Goal: Task Accomplishment & Management: Manage account settings

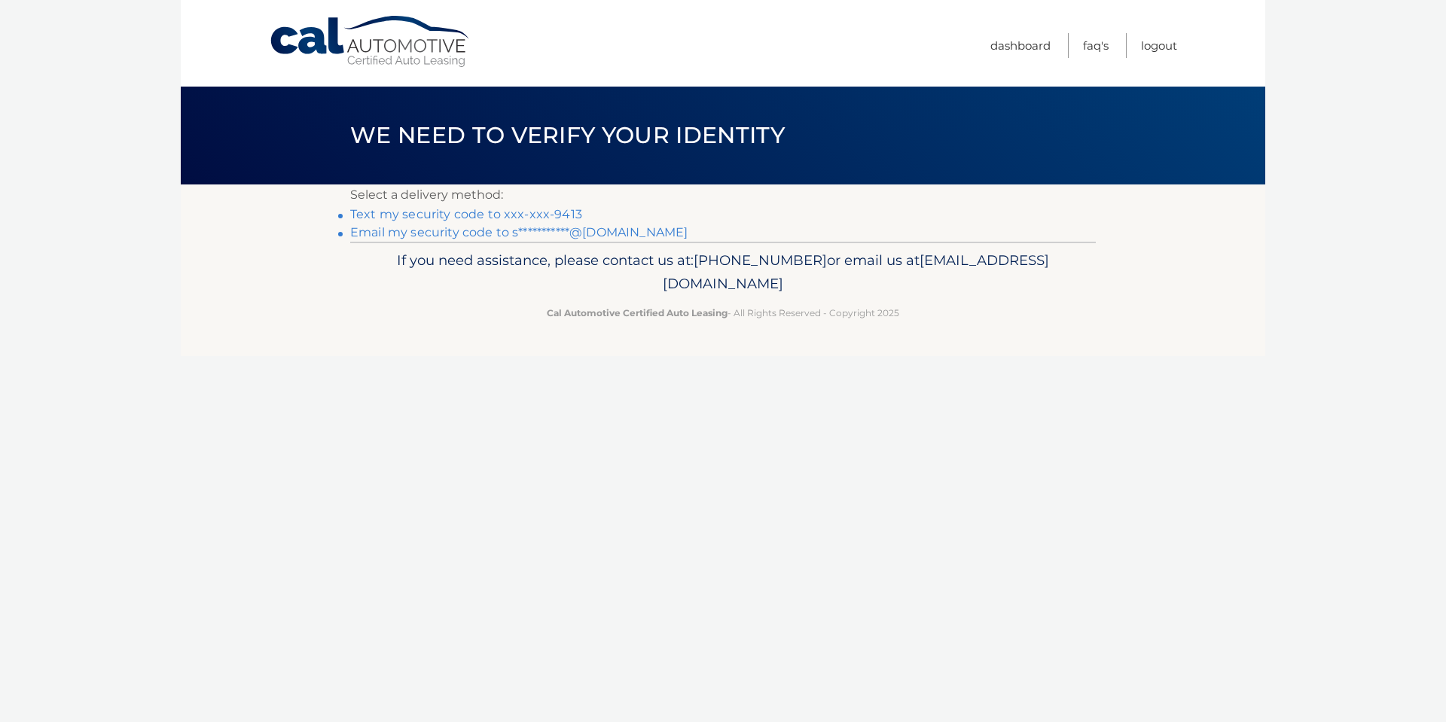
click at [520, 212] on link "Text my security code to xxx-xxx-9413" at bounding box center [466, 214] width 232 height 14
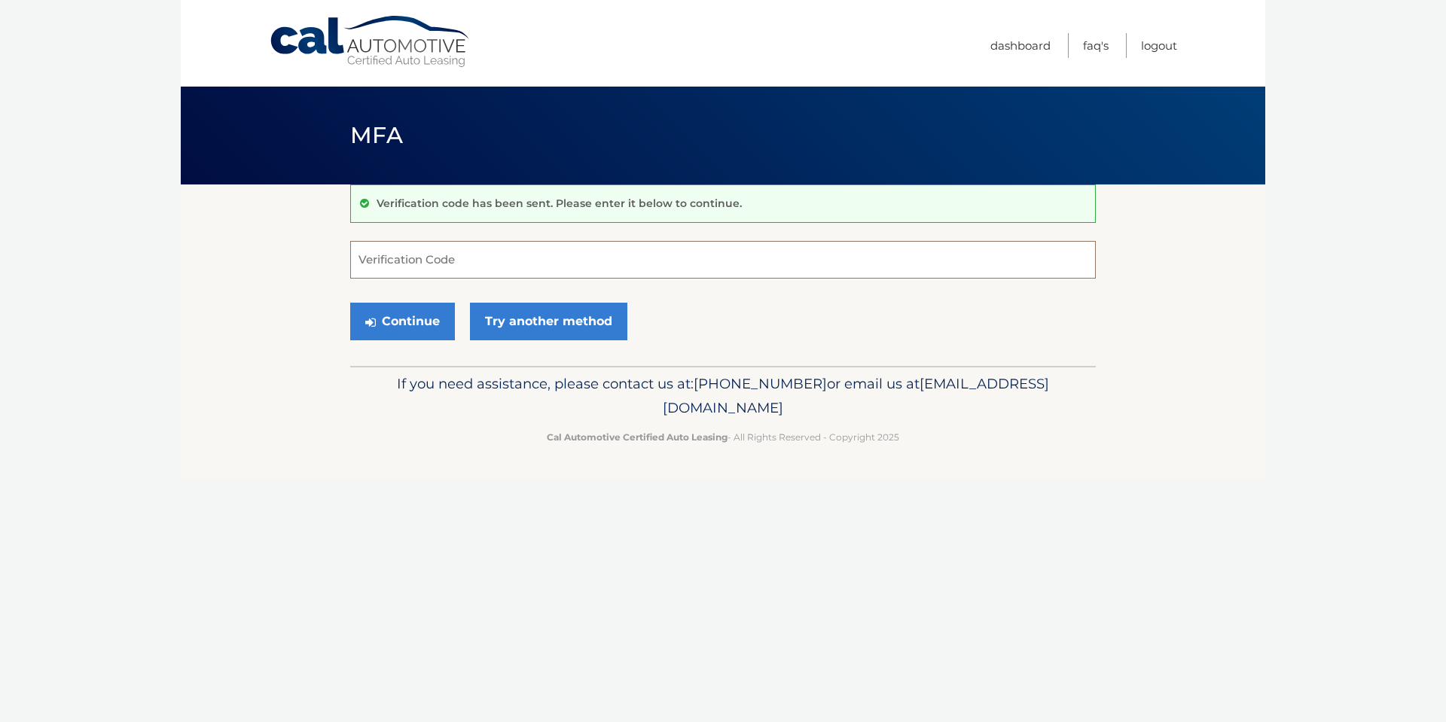
click at [457, 265] on input "Verification Code" at bounding box center [723, 260] width 746 height 38
type input "795744"
click at [386, 322] on button "Continue" at bounding box center [402, 322] width 105 height 38
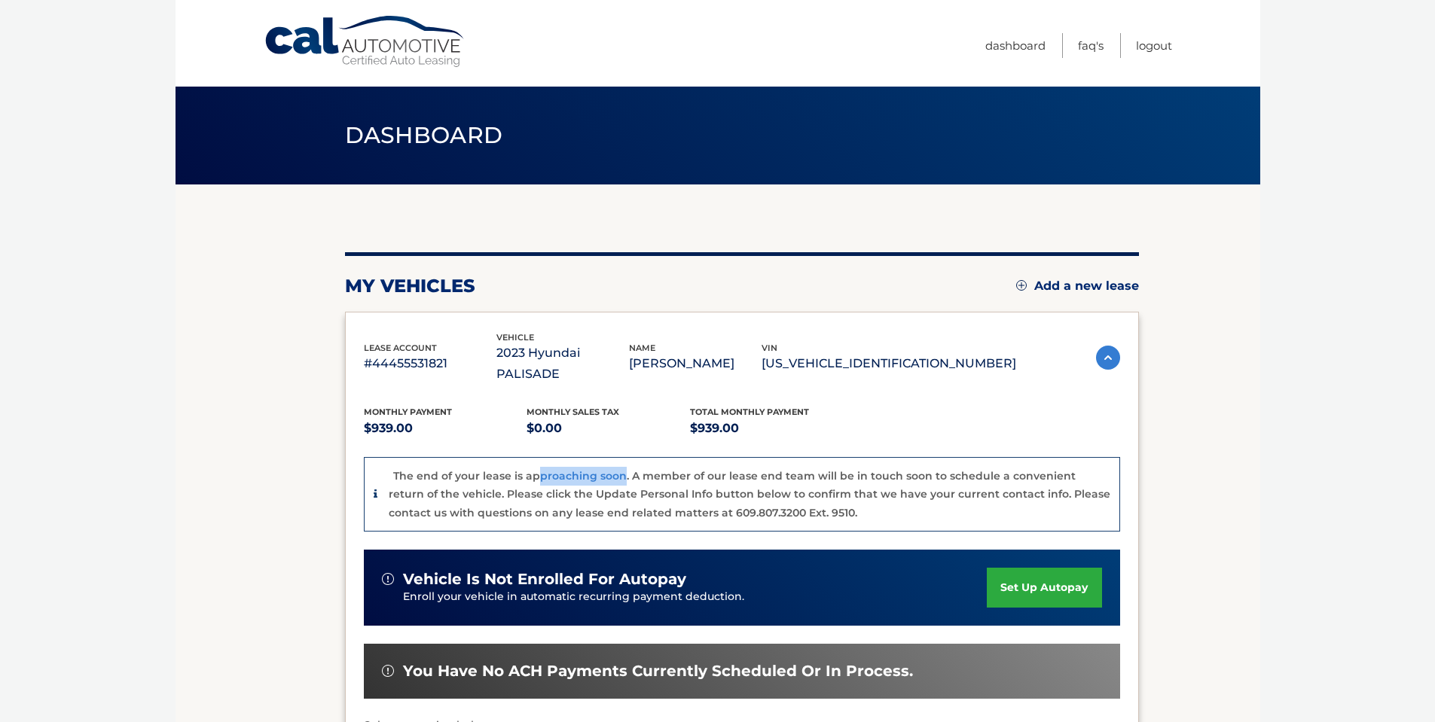
drag, startPoint x: 621, startPoint y: 456, endPoint x: 538, endPoint y: 457, distance: 83.6
click at [538, 469] on p "The end of your lease is approaching soon. A member of our lease end team will …" at bounding box center [750, 494] width 722 height 50
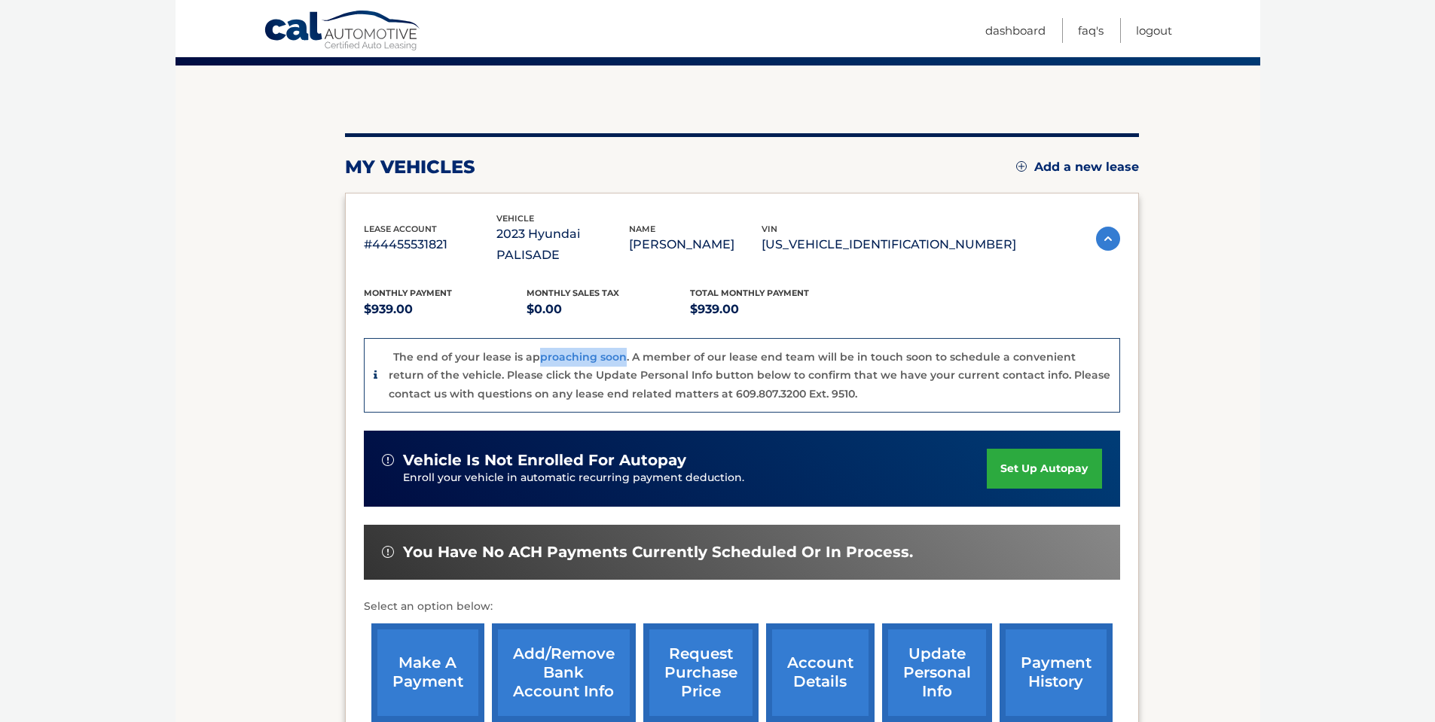
scroll to position [151, 0]
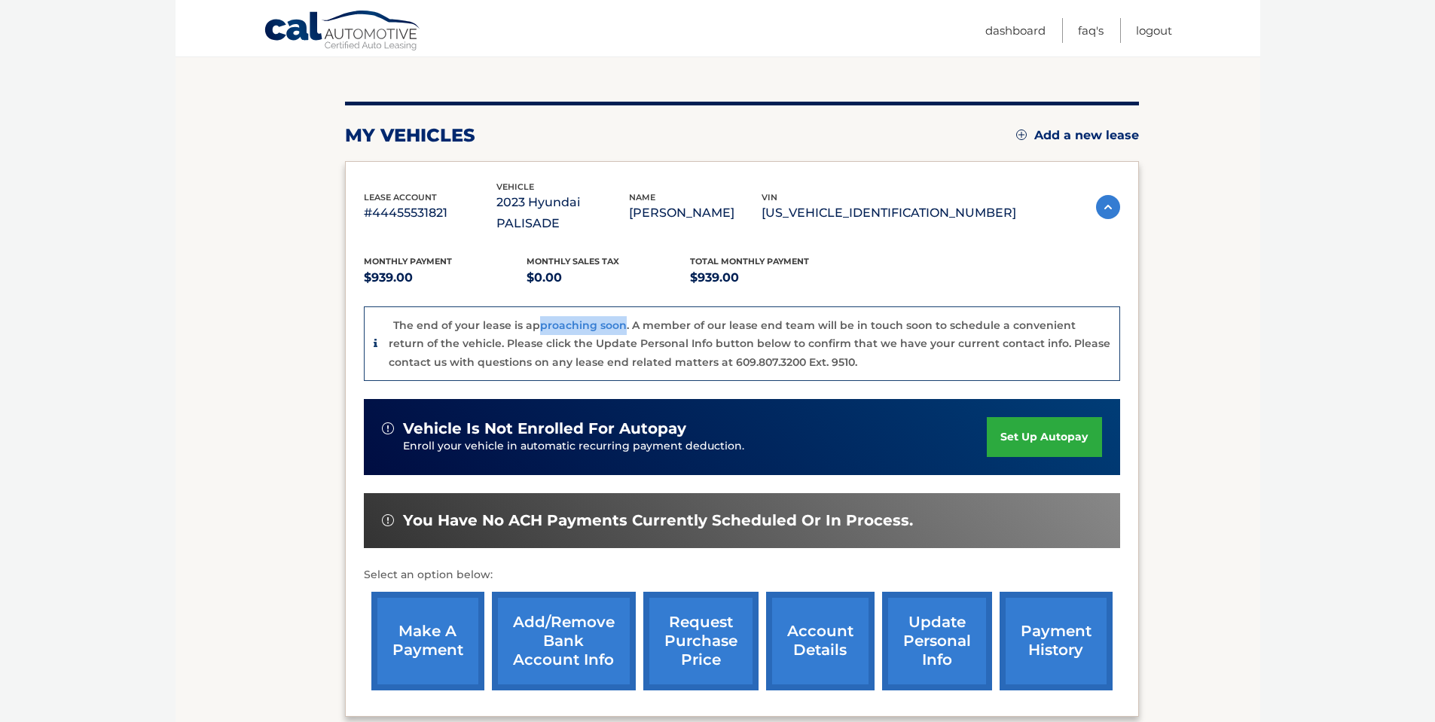
click at [433, 613] on link "make a payment" at bounding box center [427, 641] width 113 height 99
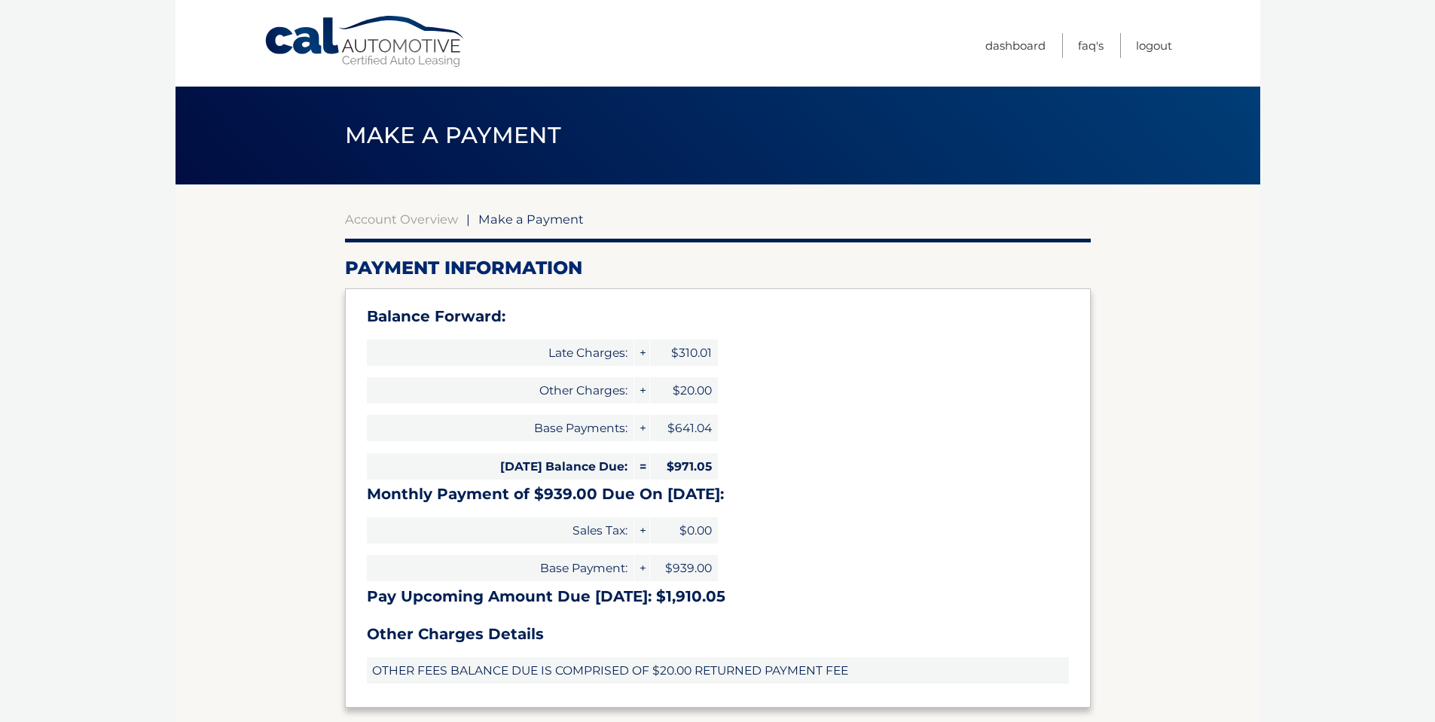
select select "MWIzYmFmMDktMjQ1Yi00YjAyLWEyNDItY2JkYWMyOWFhNDAy"
drag, startPoint x: 714, startPoint y: 463, endPoint x: 679, endPoint y: 463, distance: 34.7
click at [679, 463] on span "$971.05" at bounding box center [684, 466] width 68 height 26
drag, startPoint x: 722, startPoint y: 595, endPoint x: 655, endPoint y: 597, distance: 66.3
click at [655, 597] on h3 "Pay Upcoming Amount Due Aug 24: $1,910.05" at bounding box center [718, 597] width 702 height 19
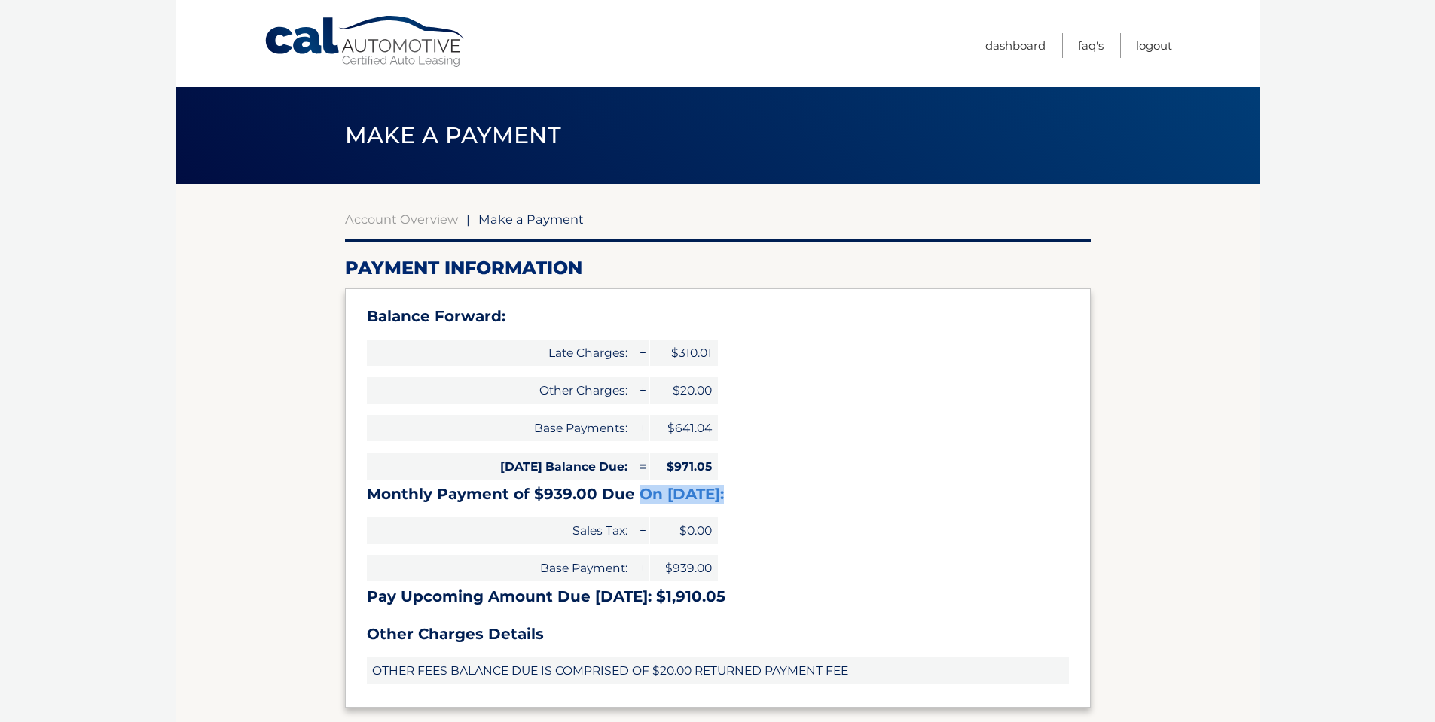
drag, startPoint x: 722, startPoint y: 492, endPoint x: 633, endPoint y: 493, distance: 89.7
click at [633, 493] on h3 "Monthly Payment of $939.00 Due On Aug 24:" at bounding box center [718, 494] width 702 height 19
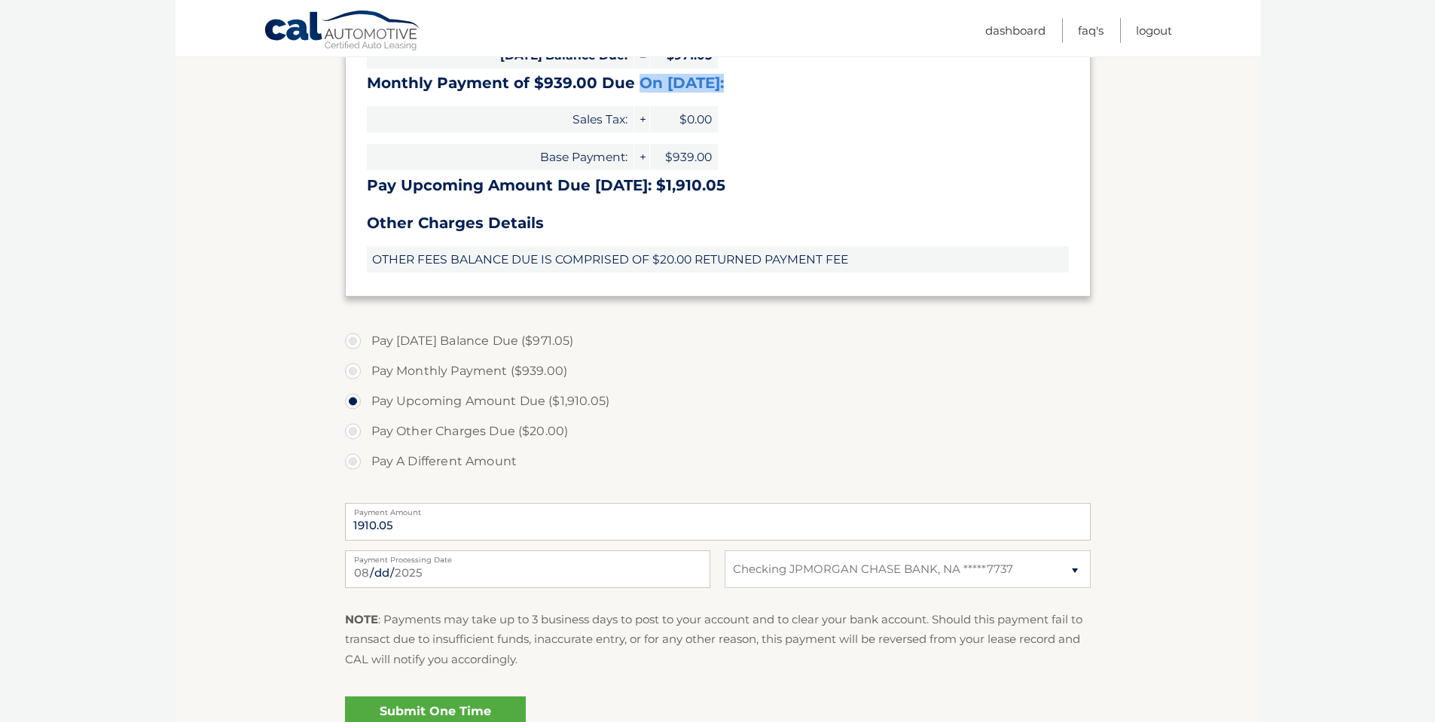
scroll to position [377, 0]
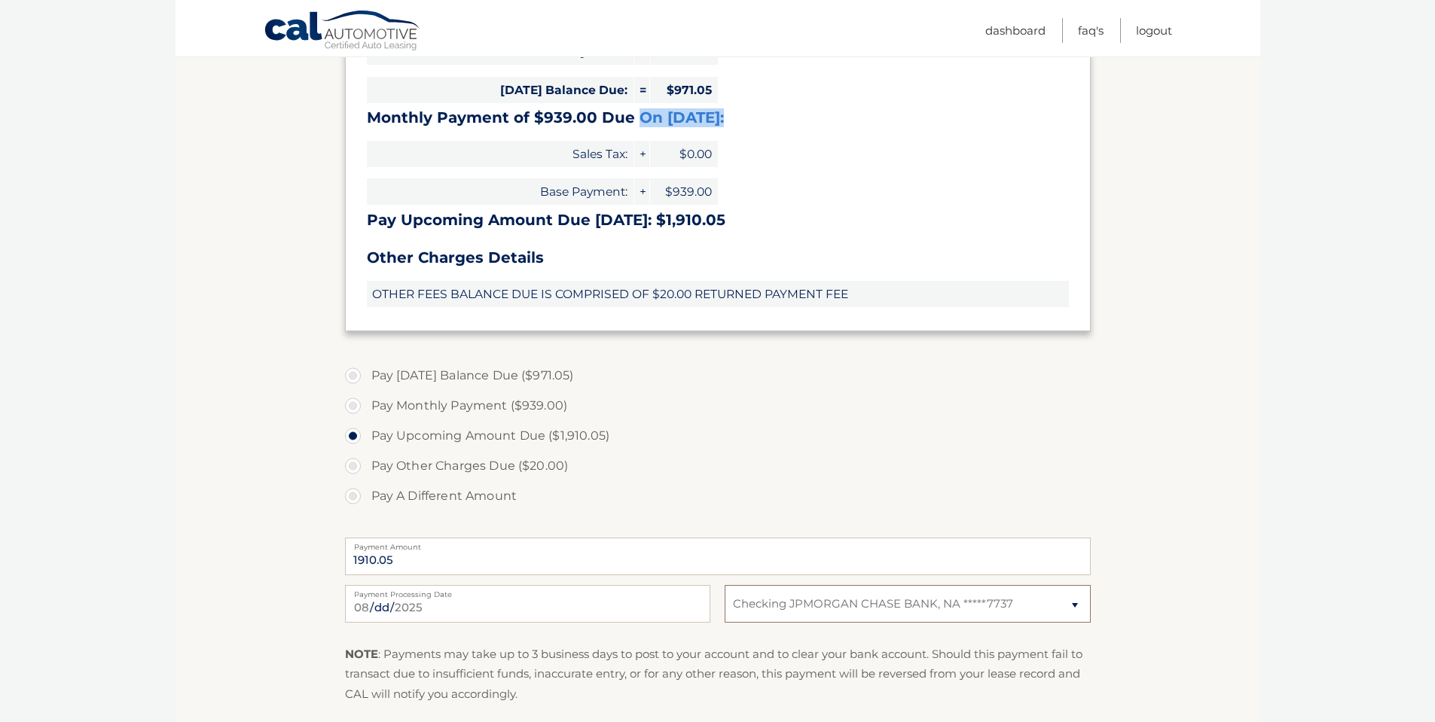
click at [1075, 599] on select "Select Bank Account Checking JPMORGAN CHASE BANK, NA *****7737" at bounding box center [907, 604] width 365 height 38
click at [1190, 588] on section "Account Overview | Make a Payment Payment Information Balance Forward: Late Cha…" at bounding box center [718, 305] width 1085 height 994
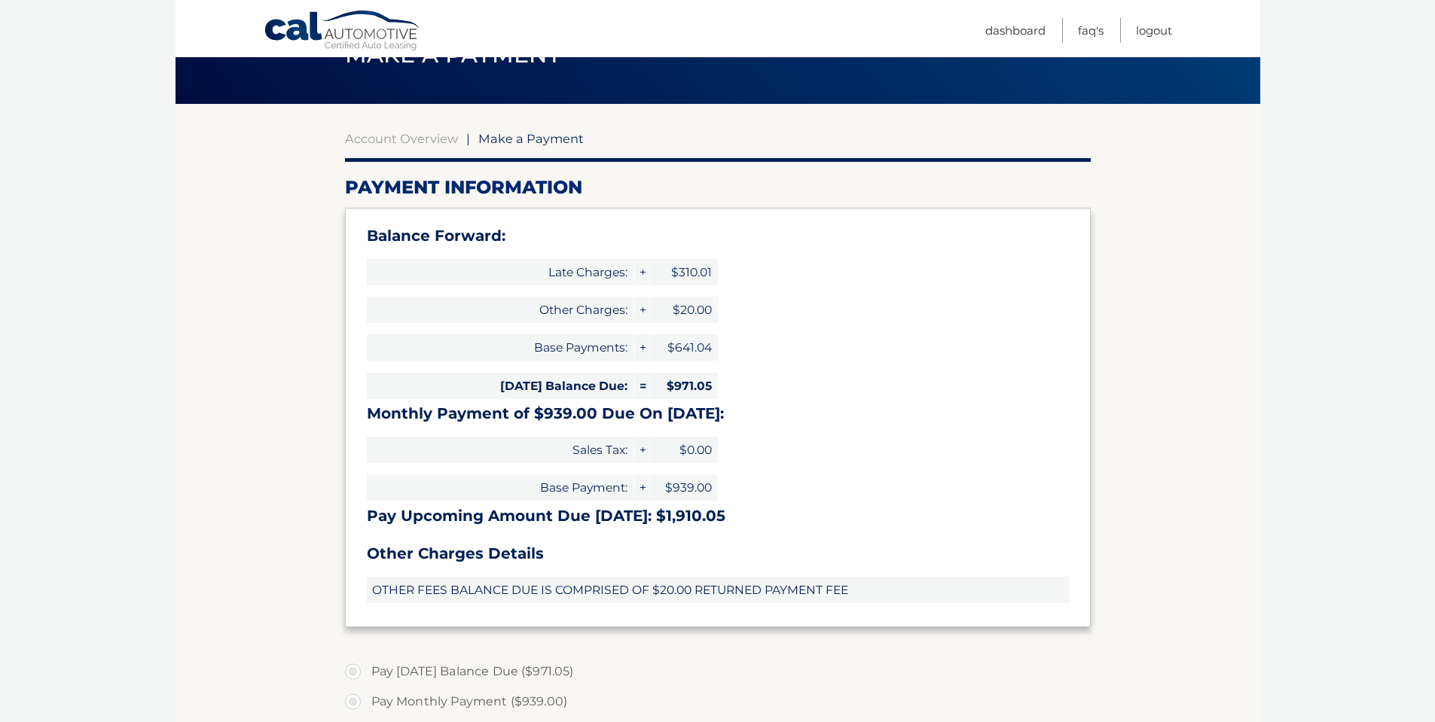
scroll to position [75, 0]
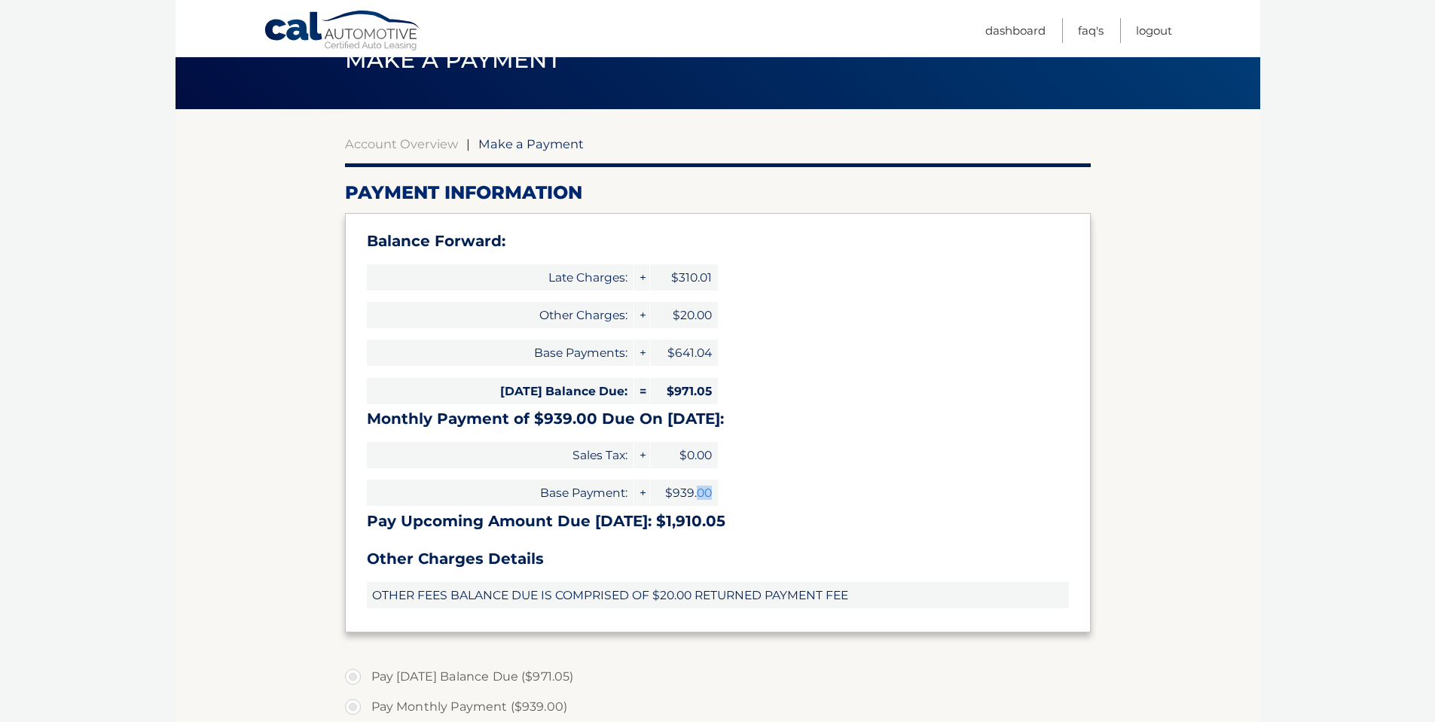
drag, startPoint x: 710, startPoint y: 494, endPoint x: 697, endPoint y: 493, distance: 12.9
click at [697, 493] on span "$939.00" at bounding box center [684, 493] width 68 height 26
click at [419, 144] on link "Account Overview" at bounding box center [401, 143] width 113 height 15
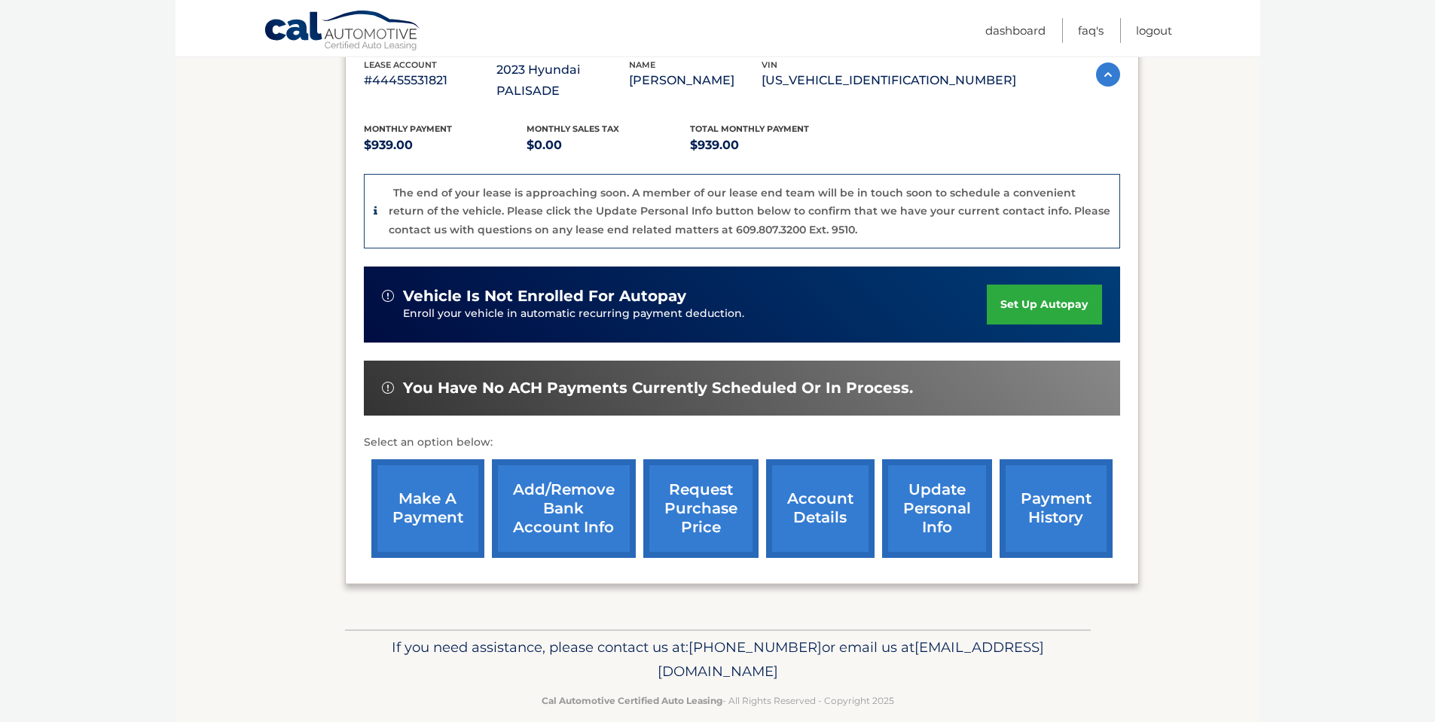
scroll to position [284, 0]
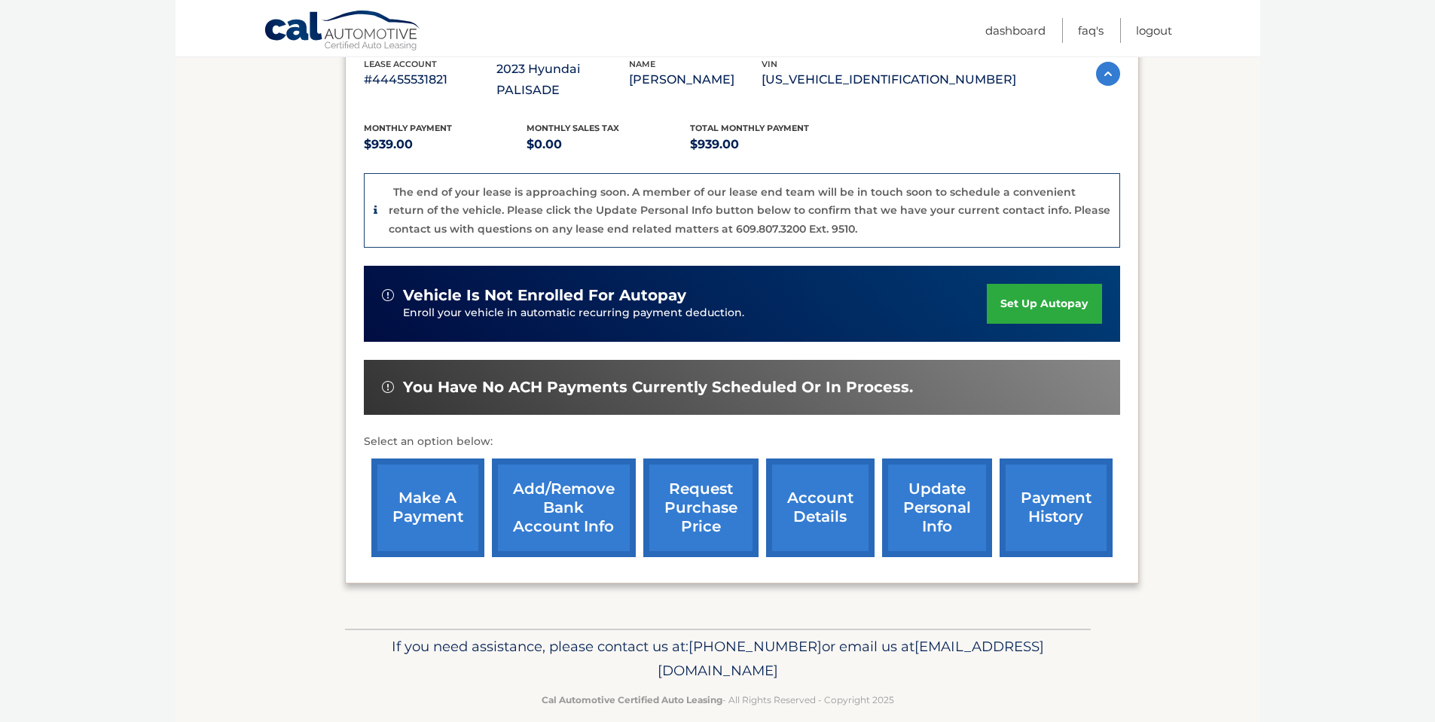
click at [1054, 495] on link "payment history" at bounding box center [1056, 508] width 113 height 99
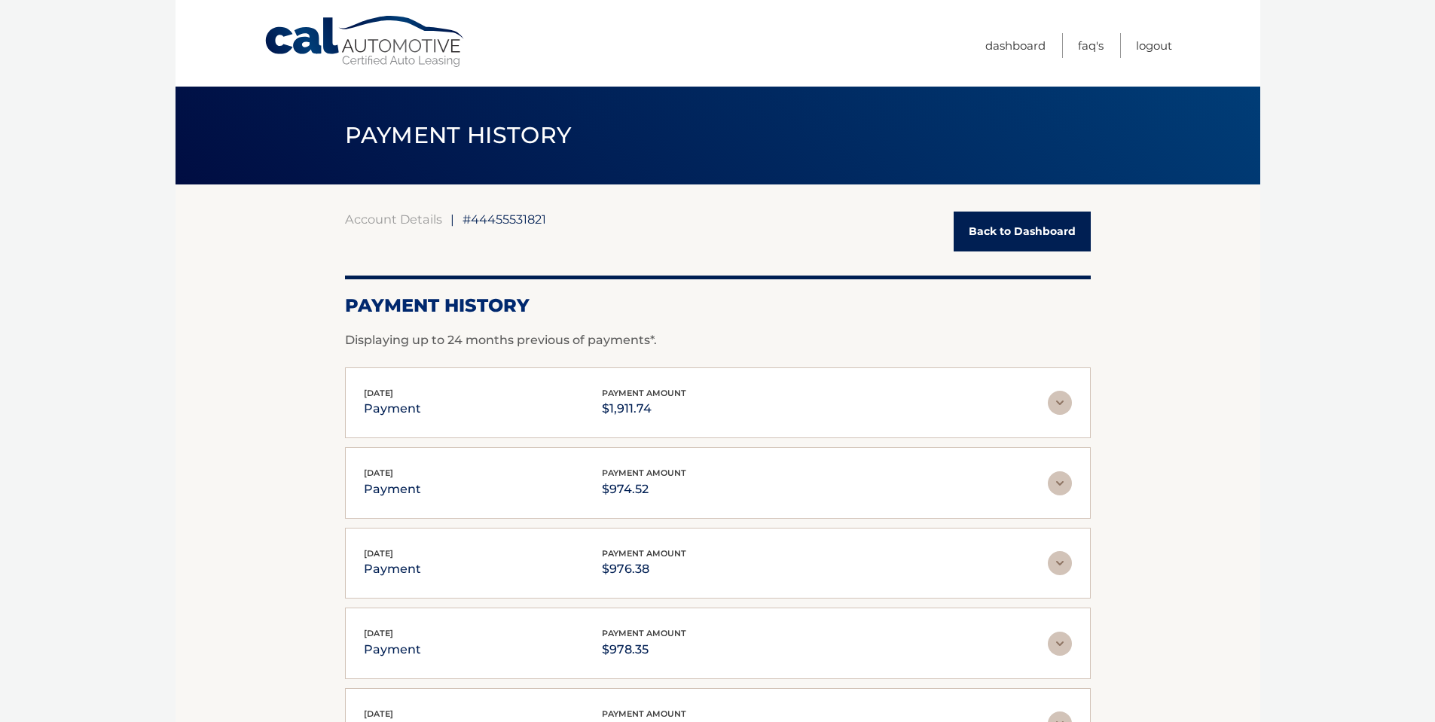
click at [1060, 406] on img at bounding box center [1060, 403] width 24 height 24
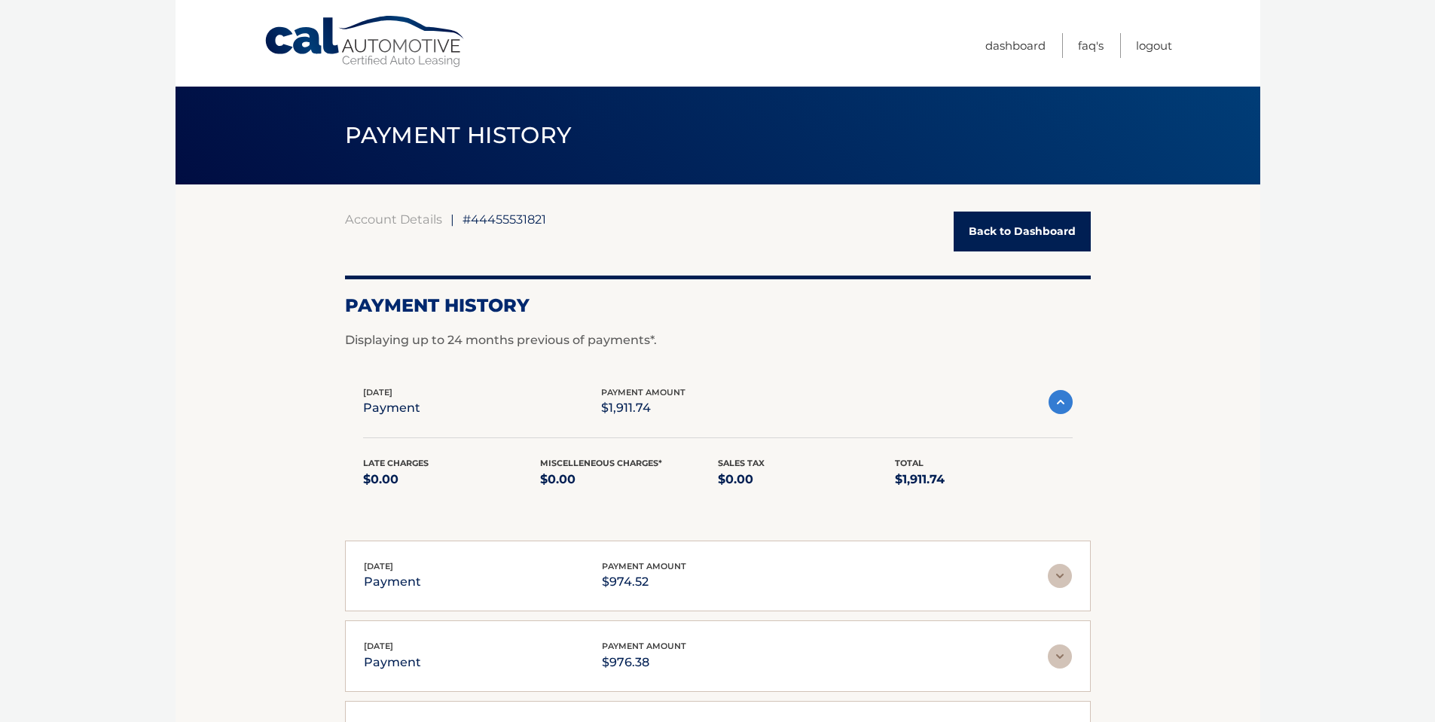
click at [1061, 402] on img at bounding box center [1061, 402] width 24 height 24
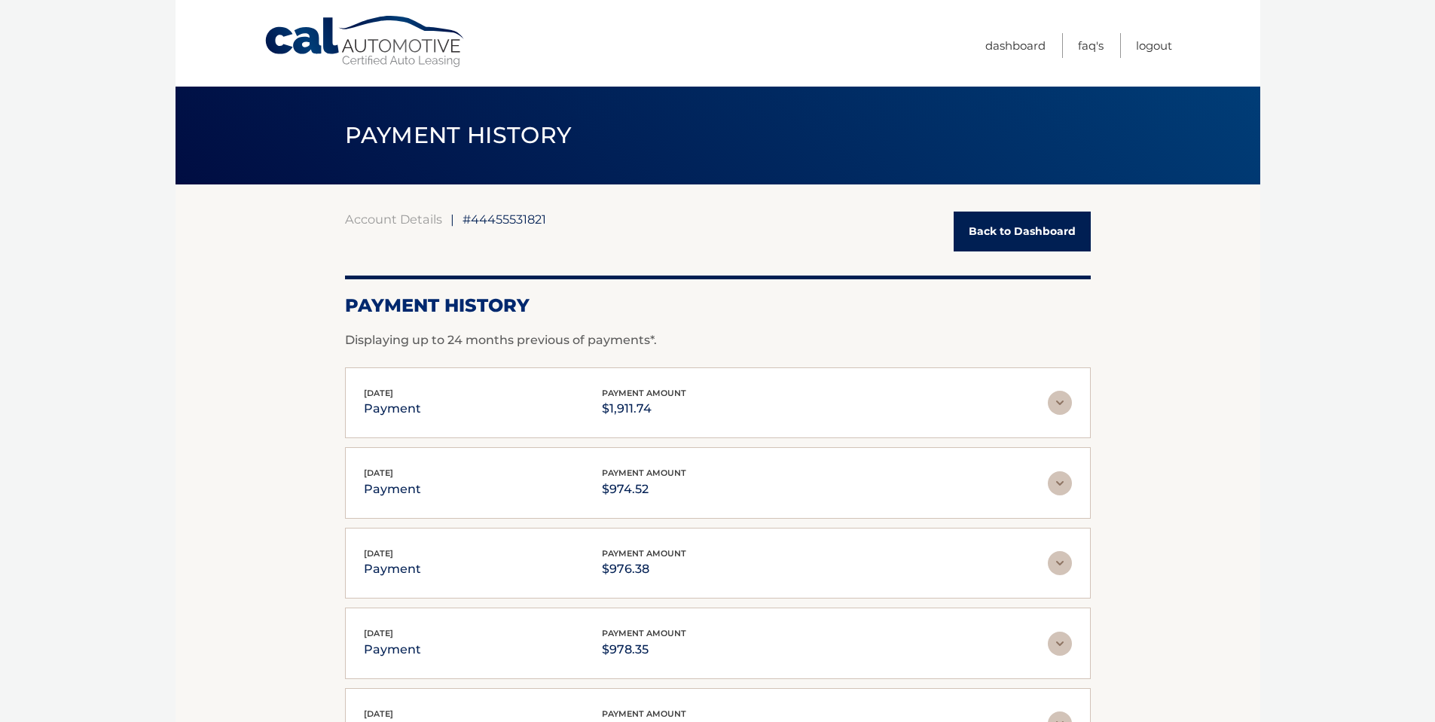
click at [993, 240] on link "Back to Dashboard" at bounding box center [1022, 232] width 137 height 40
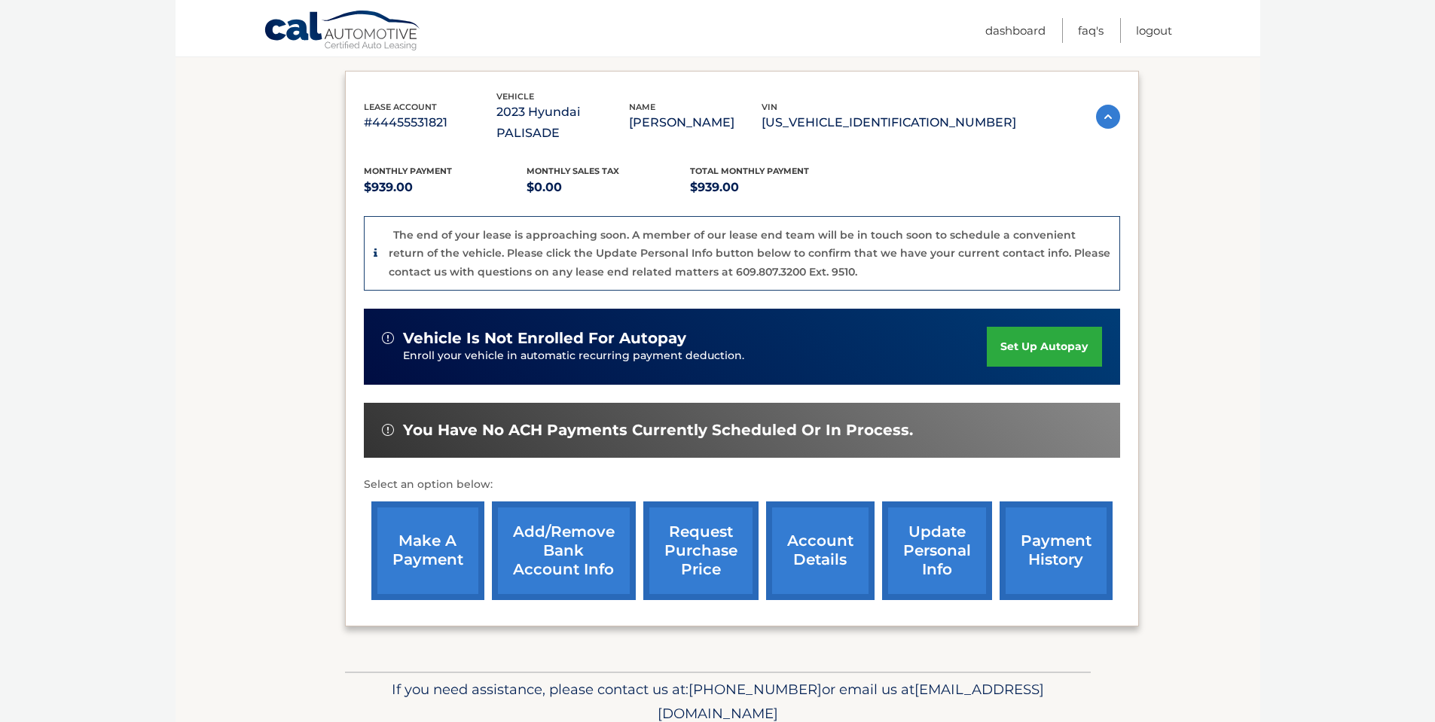
scroll to position [284, 0]
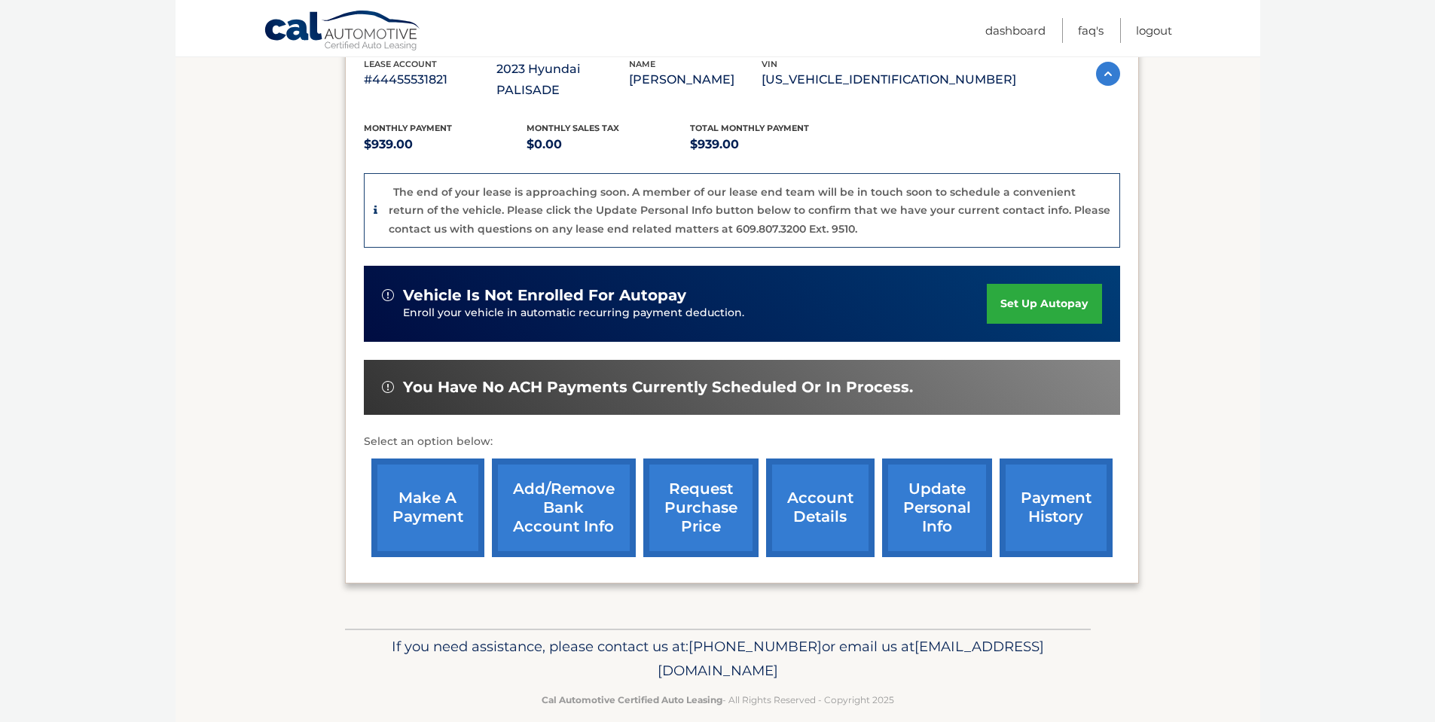
click at [819, 480] on link "account details" at bounding box center [820, 508] width 108 height 99
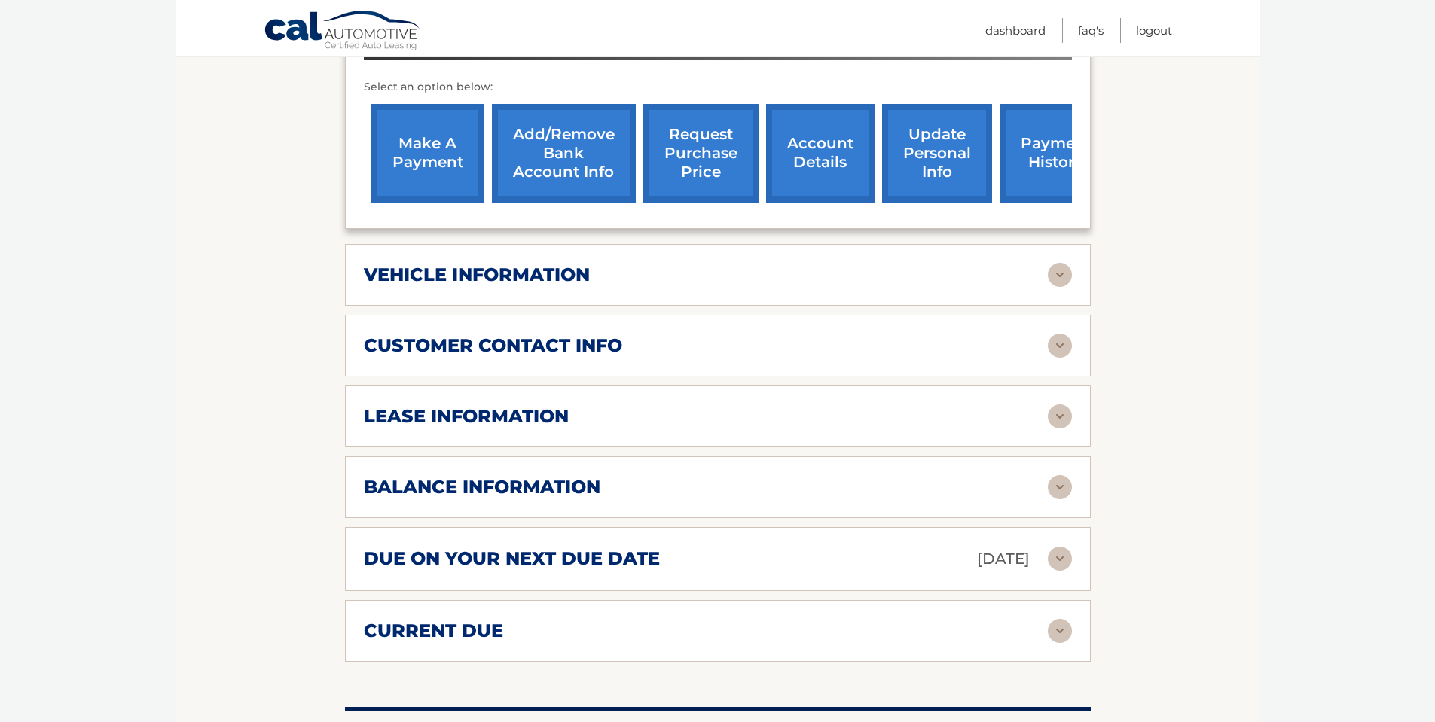
scroll to position [603, 0]
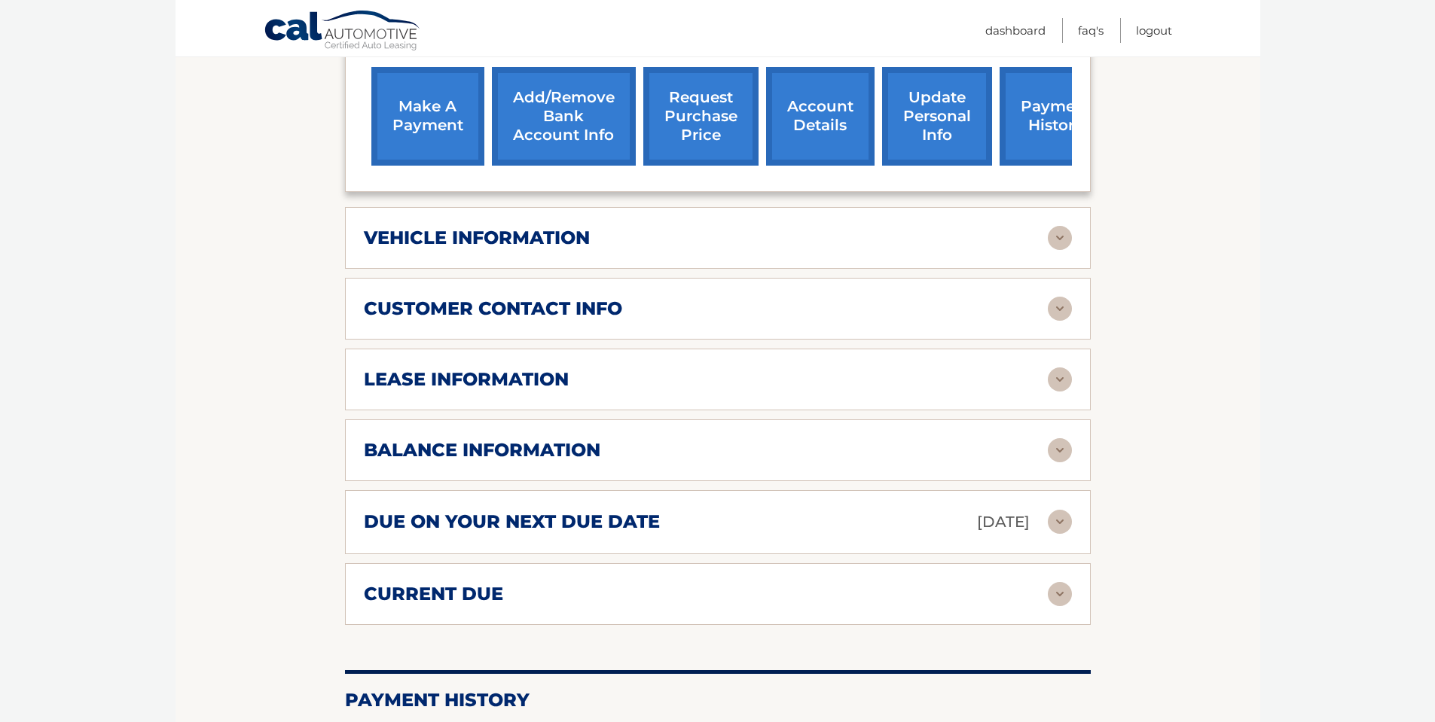
click at [1063, 582] on img at bounding box center [1060, 594] width 24 height 24
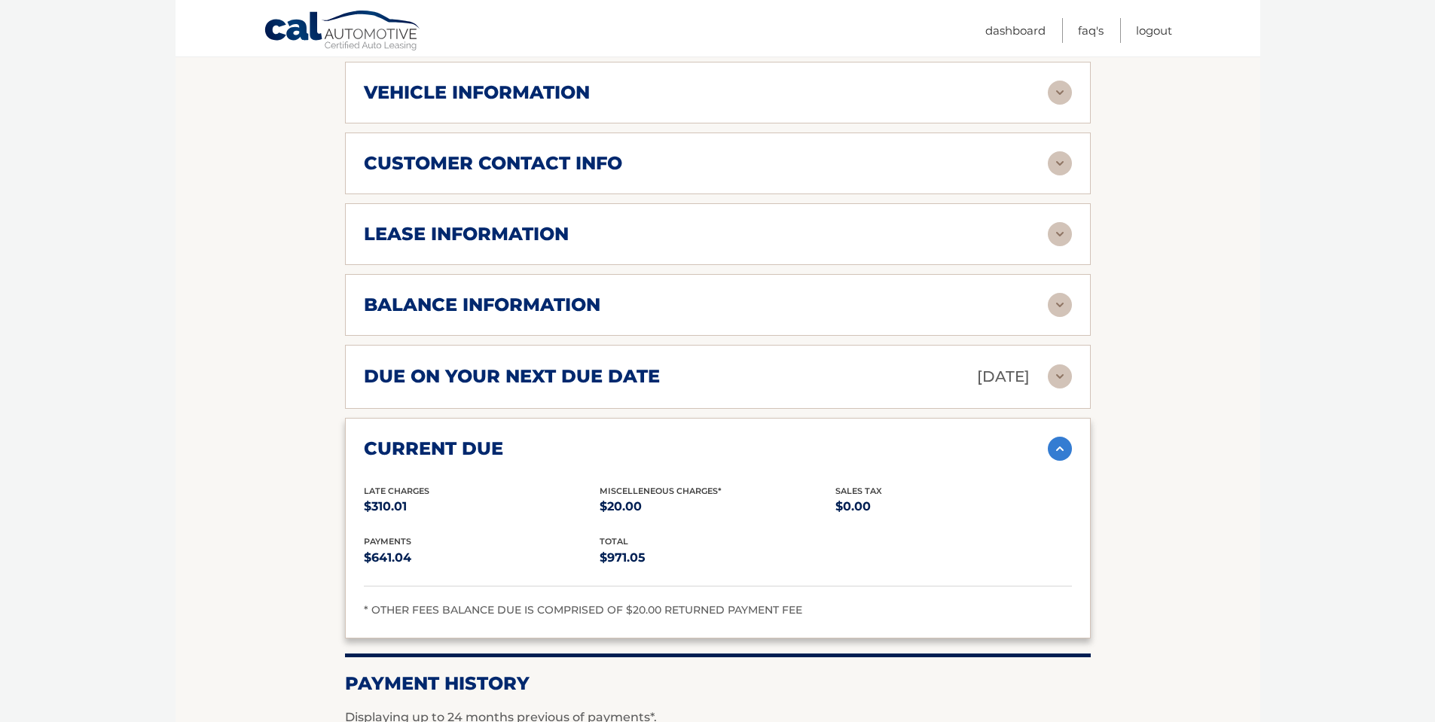
scroll to position [753, 0]
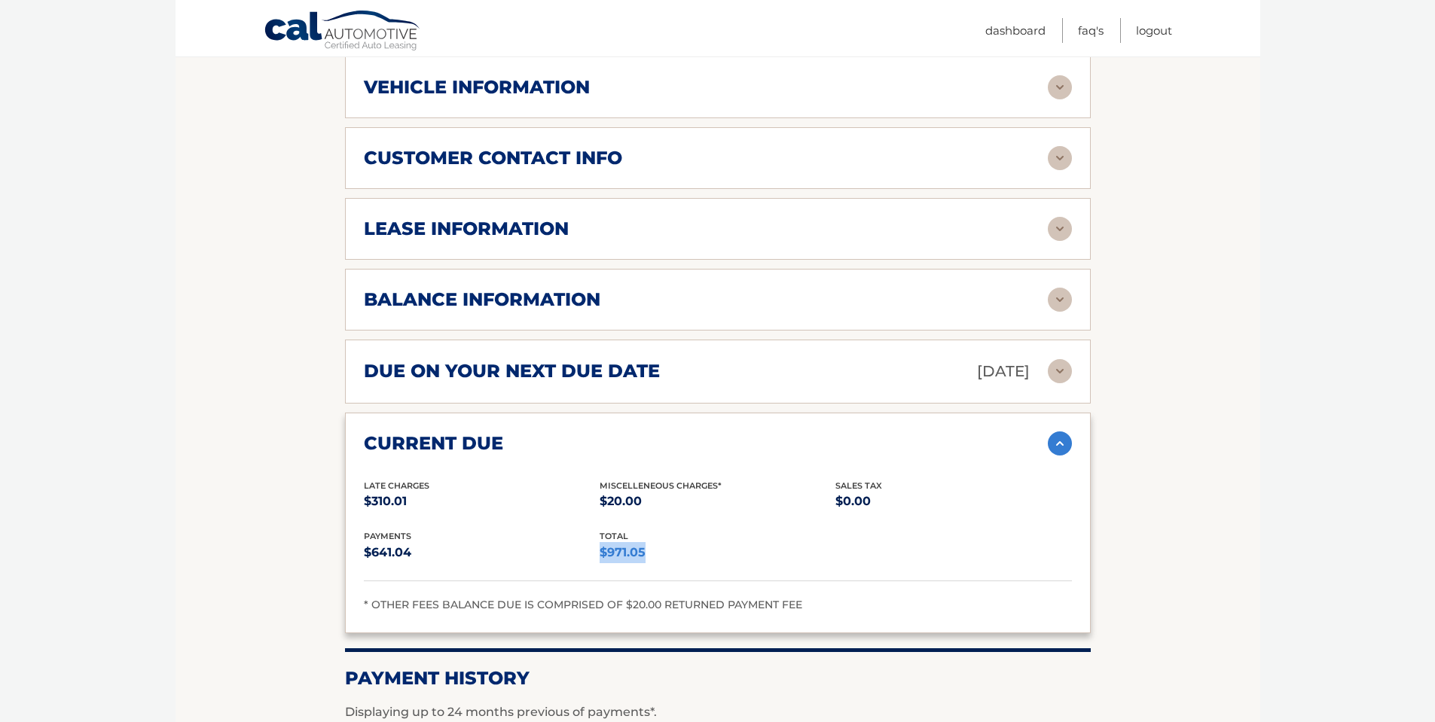
drag, startPoint x: 630, startPoint y: 533, endPoint x: 600, endPoint y: 536, distance: 29.5
click at [600, 542] on p "$971.05" at bounding box center [718, 552] width 236 height 21
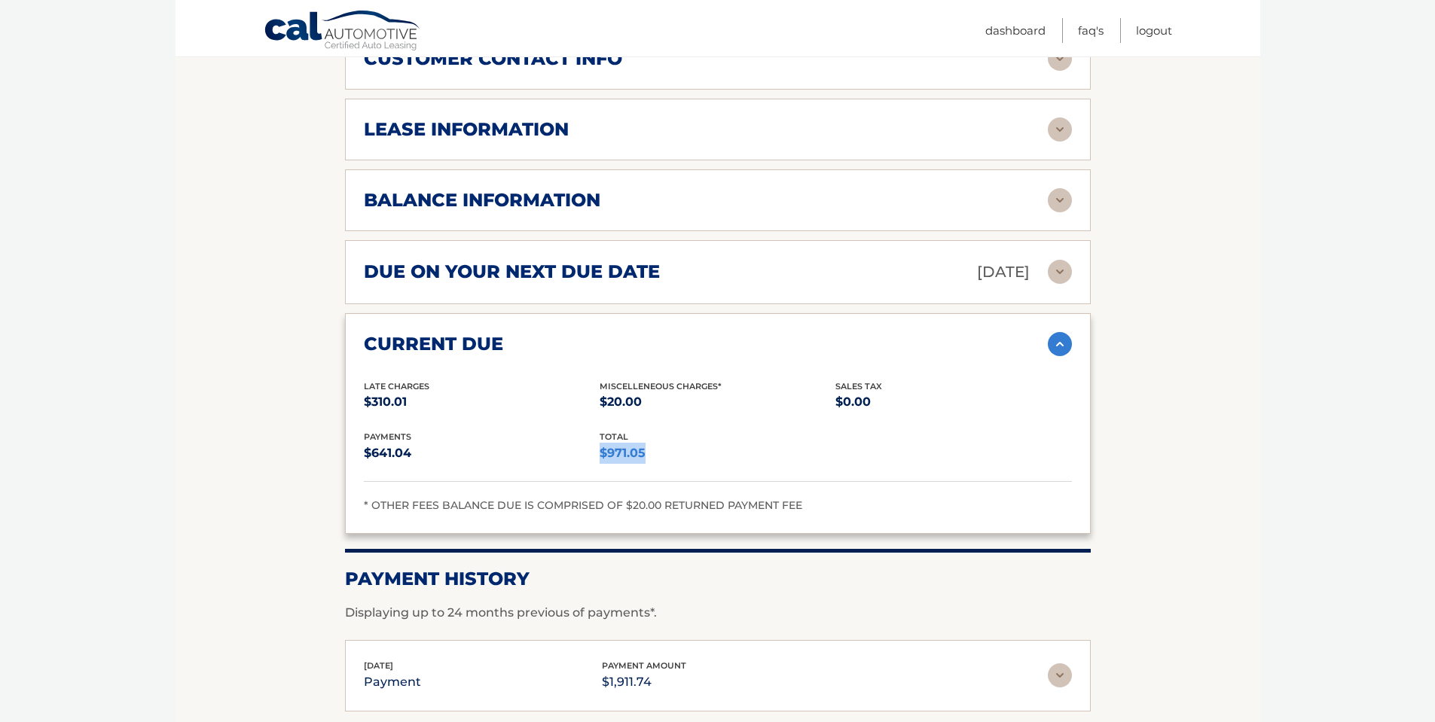
scroll to position [599, 0]
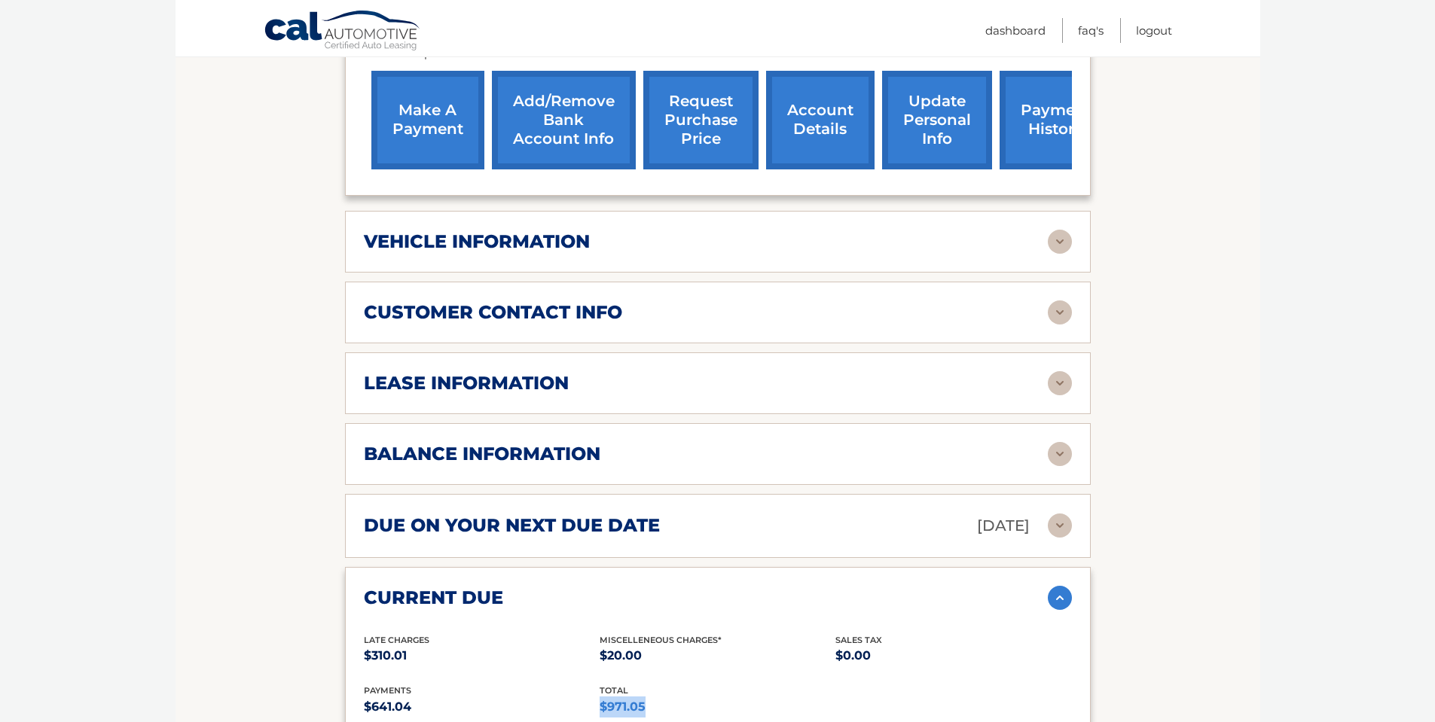
click at [1064, 371] on img at bounding box center [1060, 383] width 24 height 24
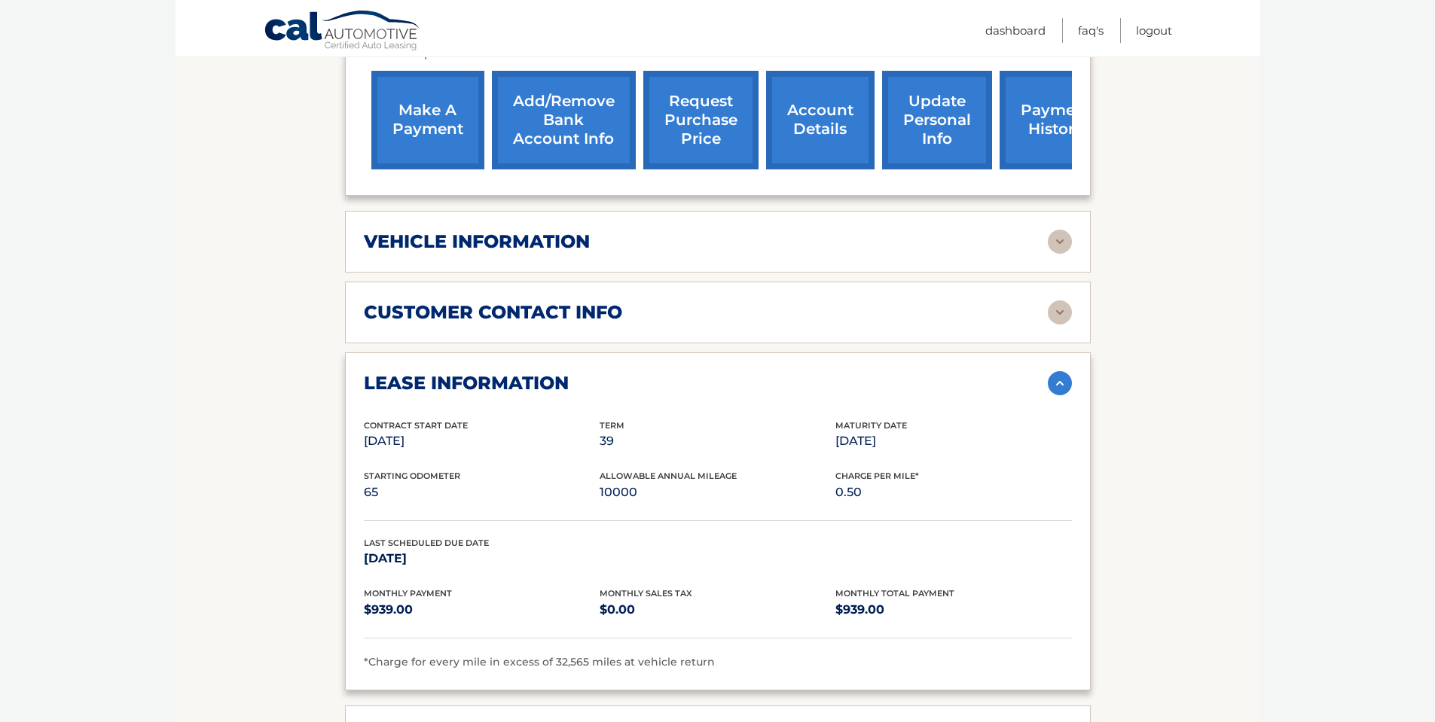
drag, startPoint x: 917, startPoint y: 425, endPoint x: 835, endPoint y: 430, distance: 82.3
click at [835, 430] on div "Contract Start Date Aug 24, 2022 Term 39 Maturity Date Nov 24, 2025" at bounding box center [718, 444] width 708 height 51
click at [1057, 301] on img at bounding box center [1060, 313] width 24 height 24
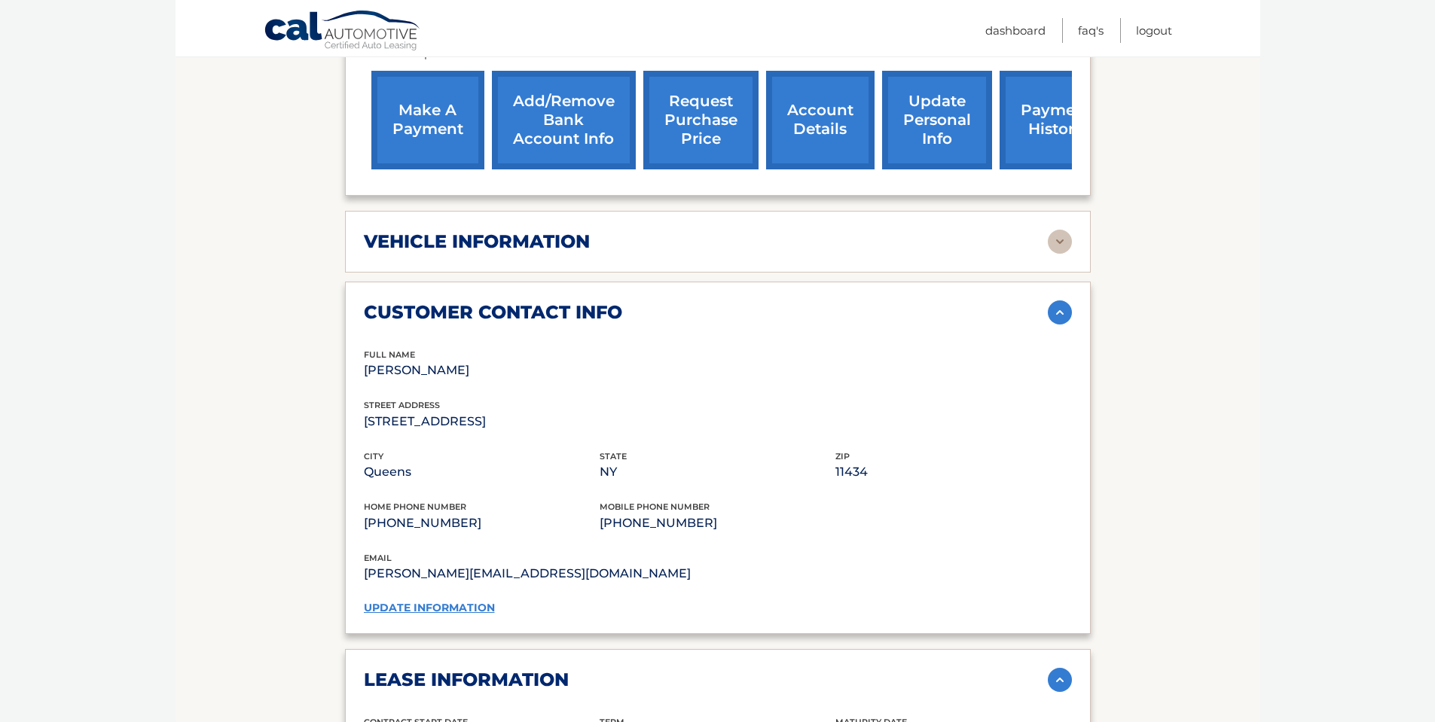
click at [1057, 301] on img at bounding box center [1060, 313] width 24 height 24
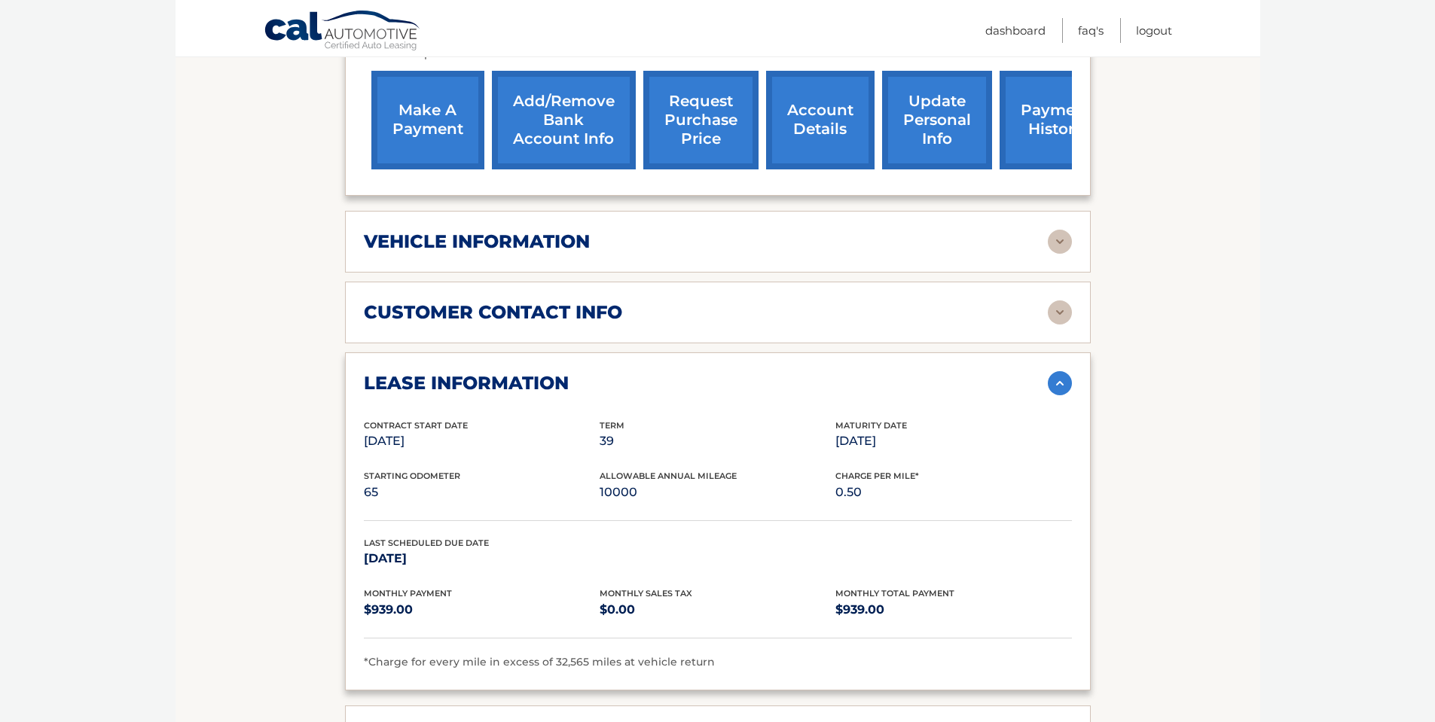
click at [1059, 230] on img at bounding box center [1060, 242] width 24 height 24
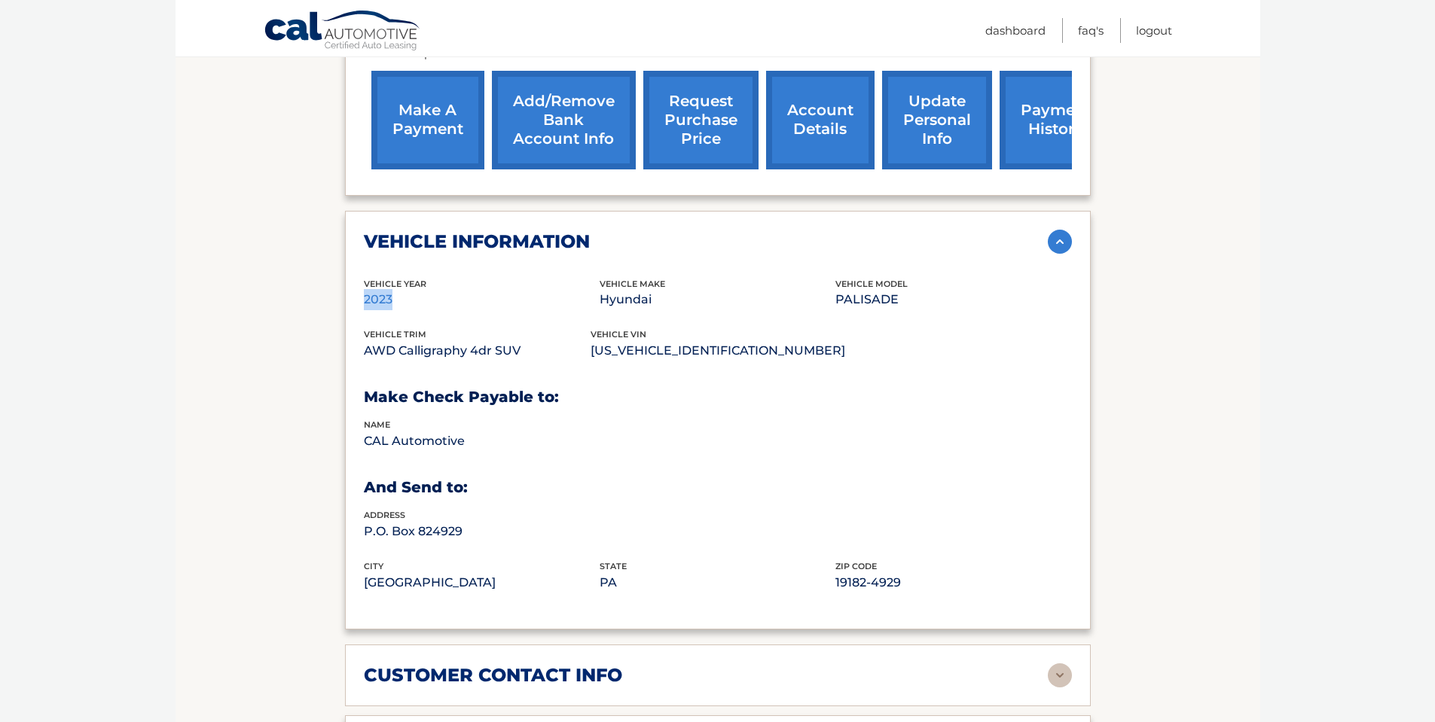
drag, startPoint x: 395, startPoint y: 279, endPoint x: 358, endPoint y: 283, distance: 37.1
click at [358, 283] on div "vehicle information vehicle Year 2023 vehicle make Hyundai vehicle model PALISA…" at bounding box center [718, 420] width 746 height 419
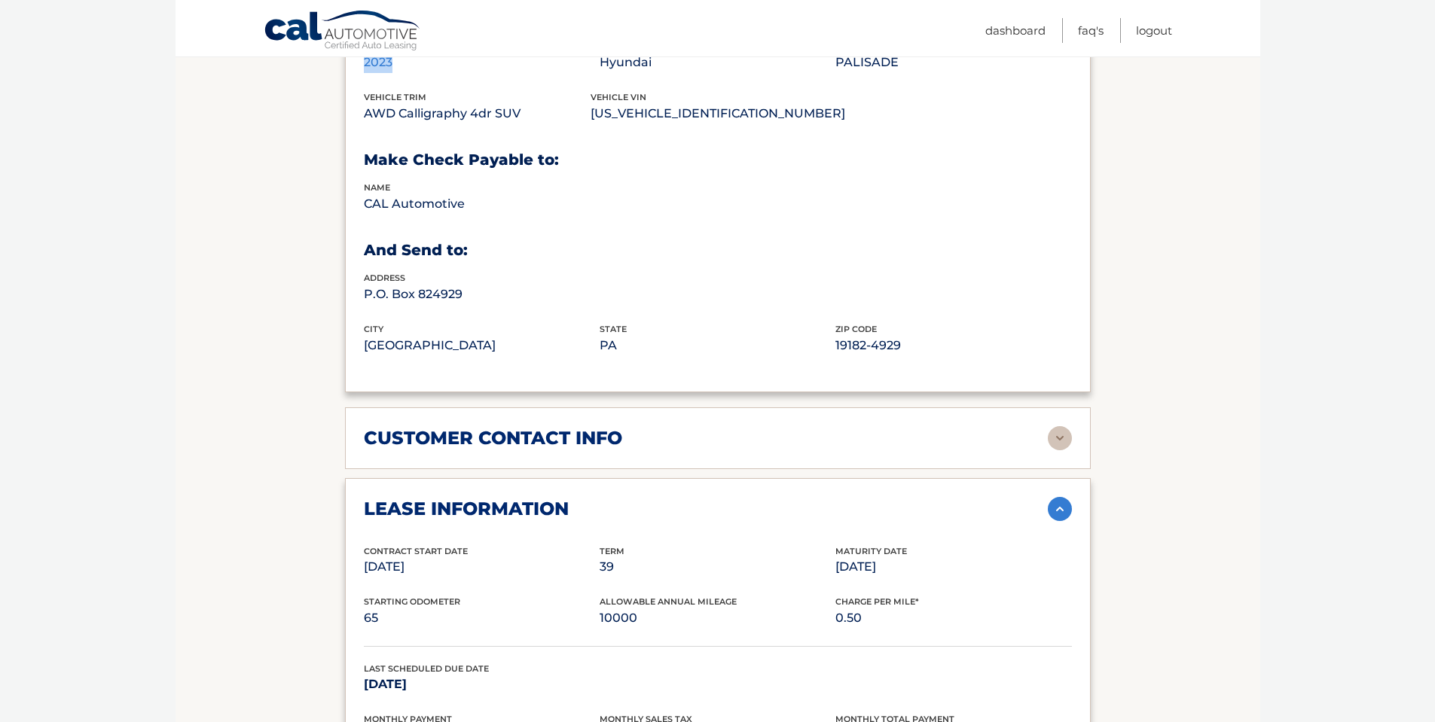
scroll to position [900, 0]
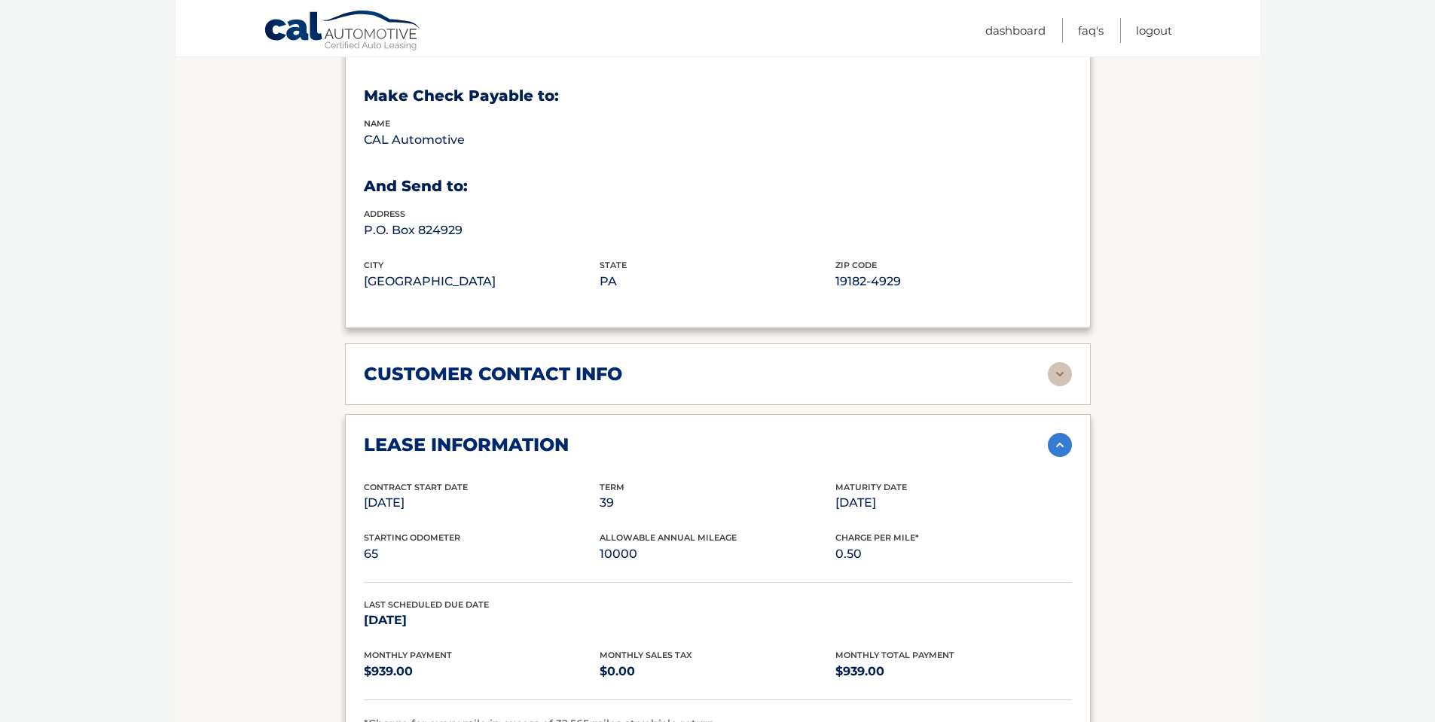
drag, startPoint x: 459, startPoint y: 483, endPoint x: 359, endPoint y: 491, distance: 99.8
click at [359, 491] on div "lease information Contract Start Date Aug 24, 2022 Term 39 Maturity Date Nov 24…" at bounding box center [718, 583] width 746 height 338
drag, startPoint x: 909, startPoint y: 485, endPoint x: 823, endPoint y: 493, distance: 86.2
click at [823, 493] on div "Contract Start Date Aug 24, 2022 Term 39 Maturity Date Nov 24, 2025" at bounding box center [718, 506] width 708 height 51
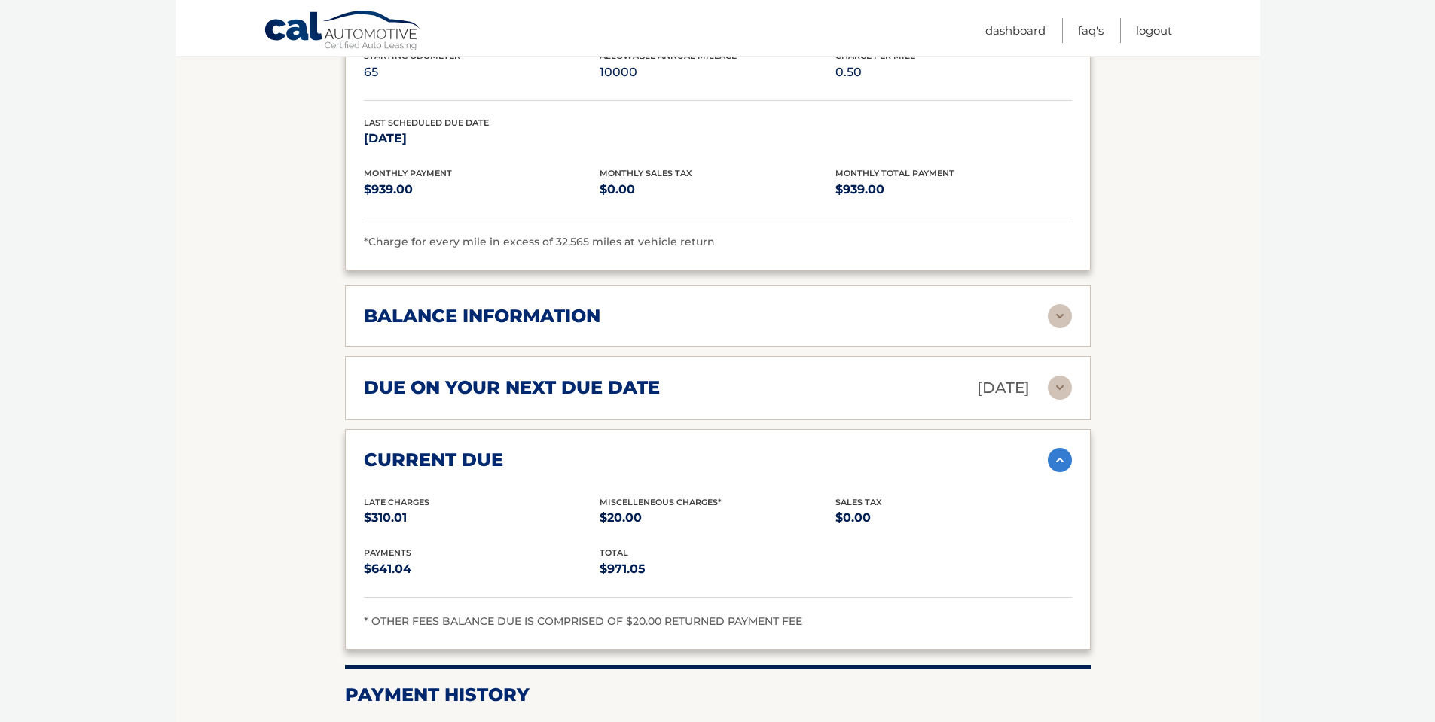
scroll to position [1352, 0]
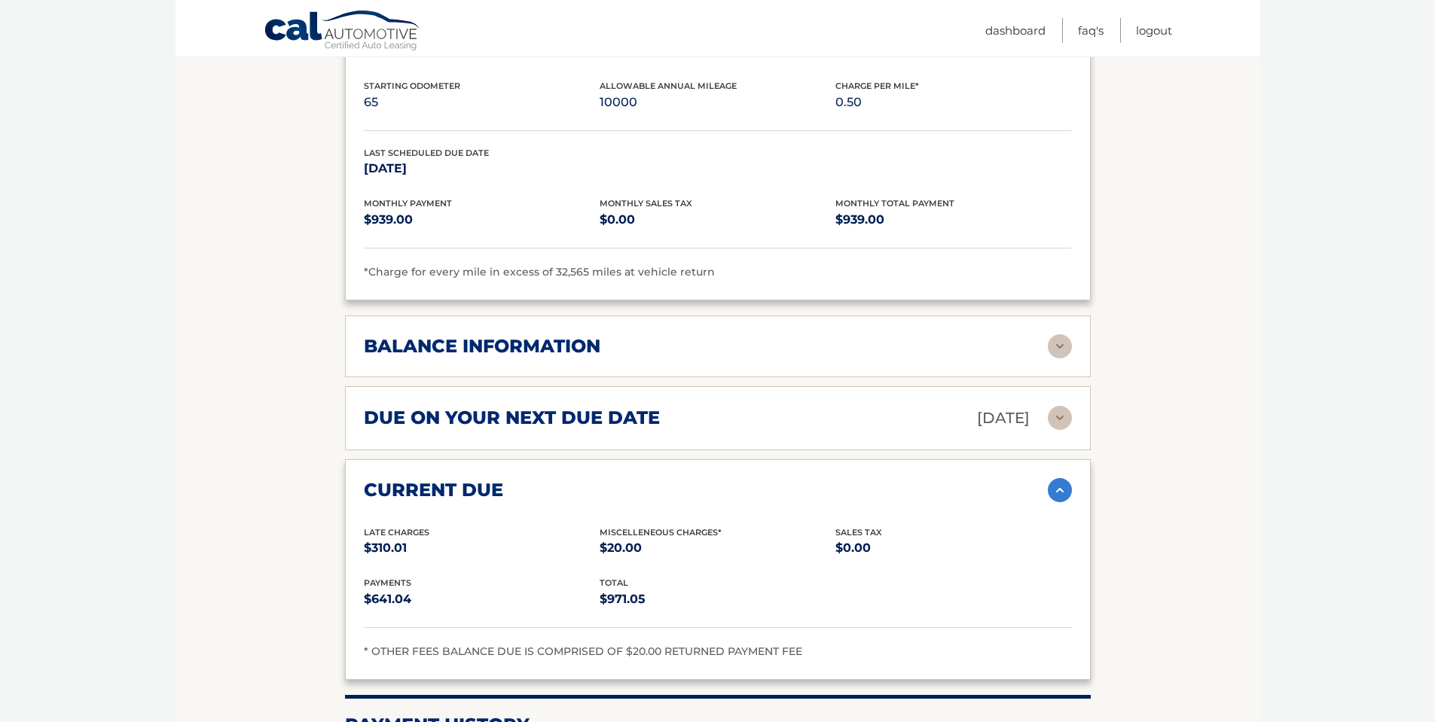
click at [1055, 334] on img at bounding box center [1060, 346] width 24 height 24
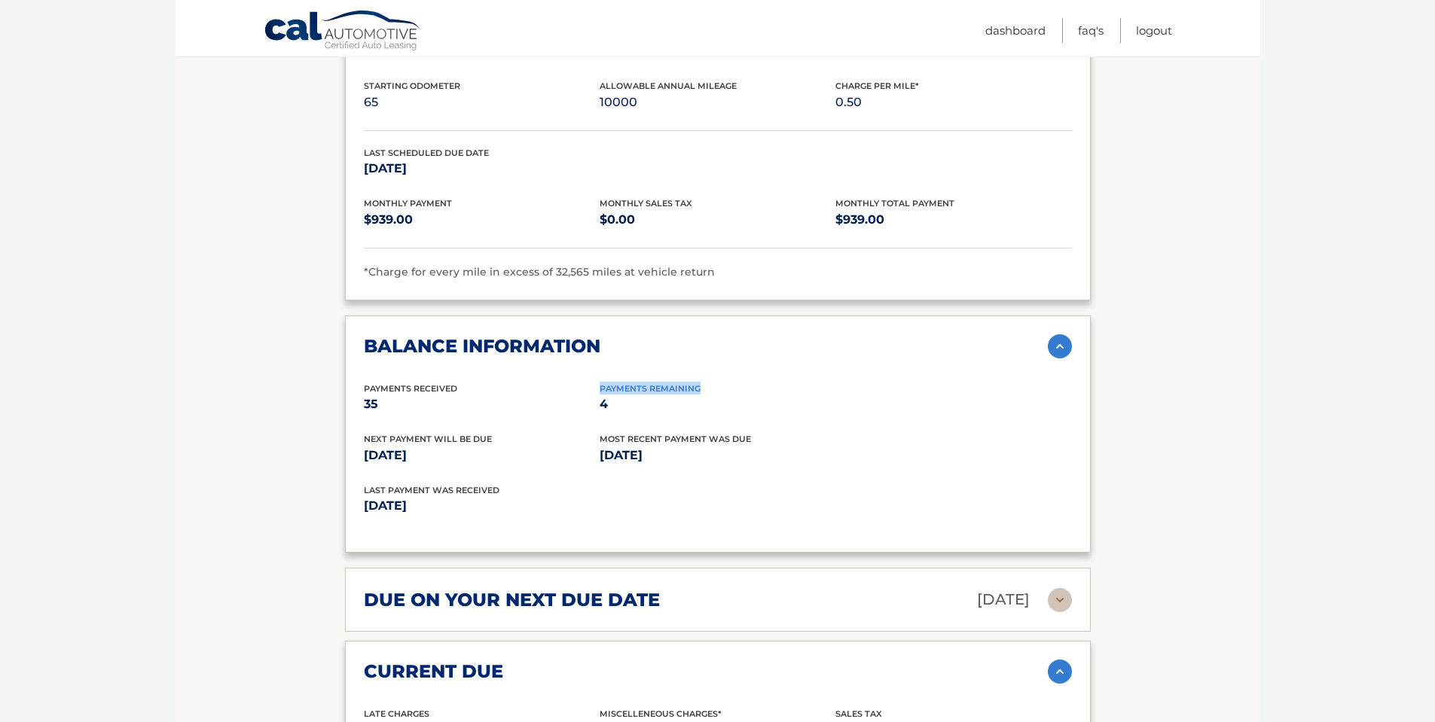
drag, startPoint x: 713, startPoint y: 359, endPoint x: 600, endPoint y: 371, distance: 113.6
click at [600, 371] on div "balance information Payments Received 35 Payments Remaining 4 Next Payment will…" at bounding box center [718, 435] width 746 height 238
drag, startPoint x: 679, startPoint y: 433, endPoint x: 600, endPoint y: 435, distance: 79.1
click at [600, 445] on p "Jul 24, 2025" at bounding box center [718, 455] width 236 height 21
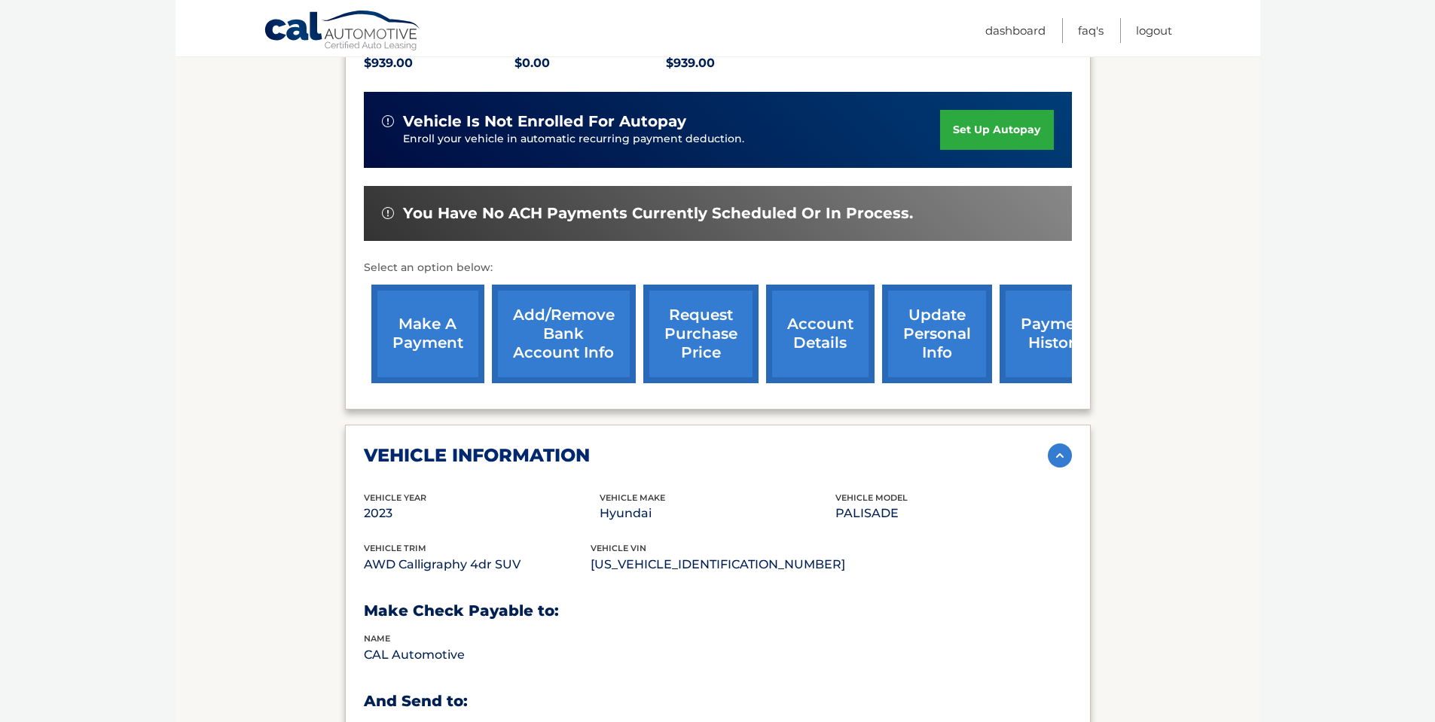
scroll to position [373, 0]
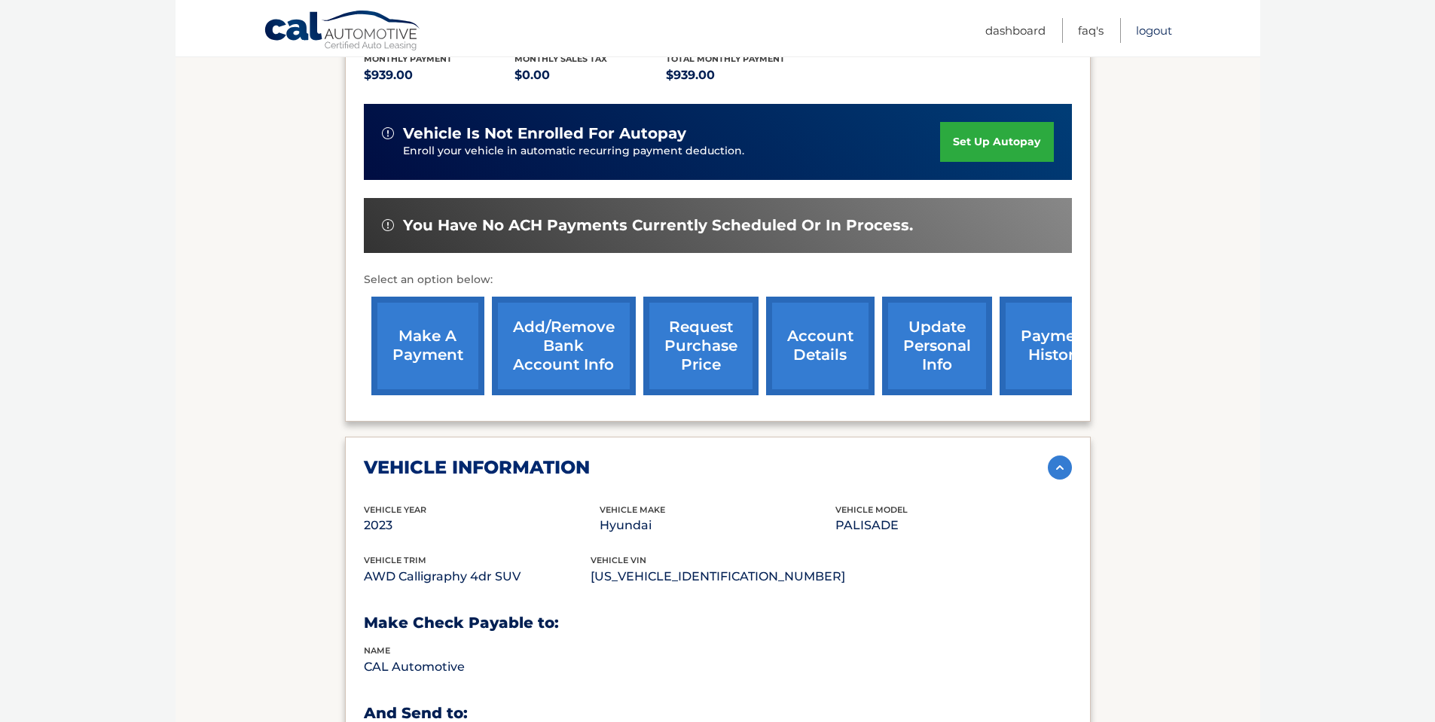
click at [1149, 30] on link "Logout" at bounding box center [1154, 30] width 36 height 25
